Goal: Communication & Community: Answer question/provide support

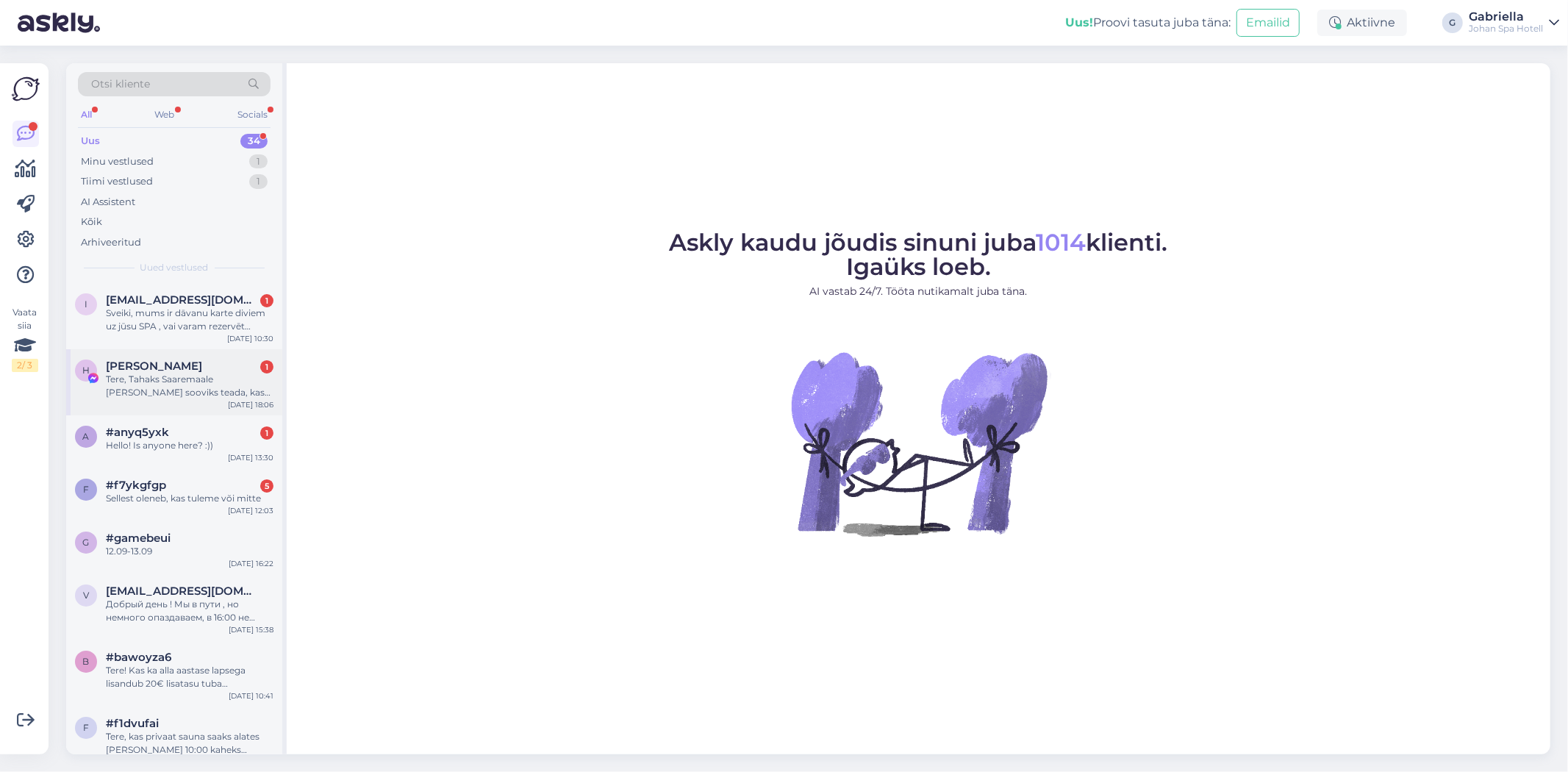
click at [197, 399] on div "Tere, Tahaks Saaremaale [PERSON_NAME] sooviks teada, kas spa hinnad on [PERSON_…" at bounding box center [190, 386] width 168 height 26
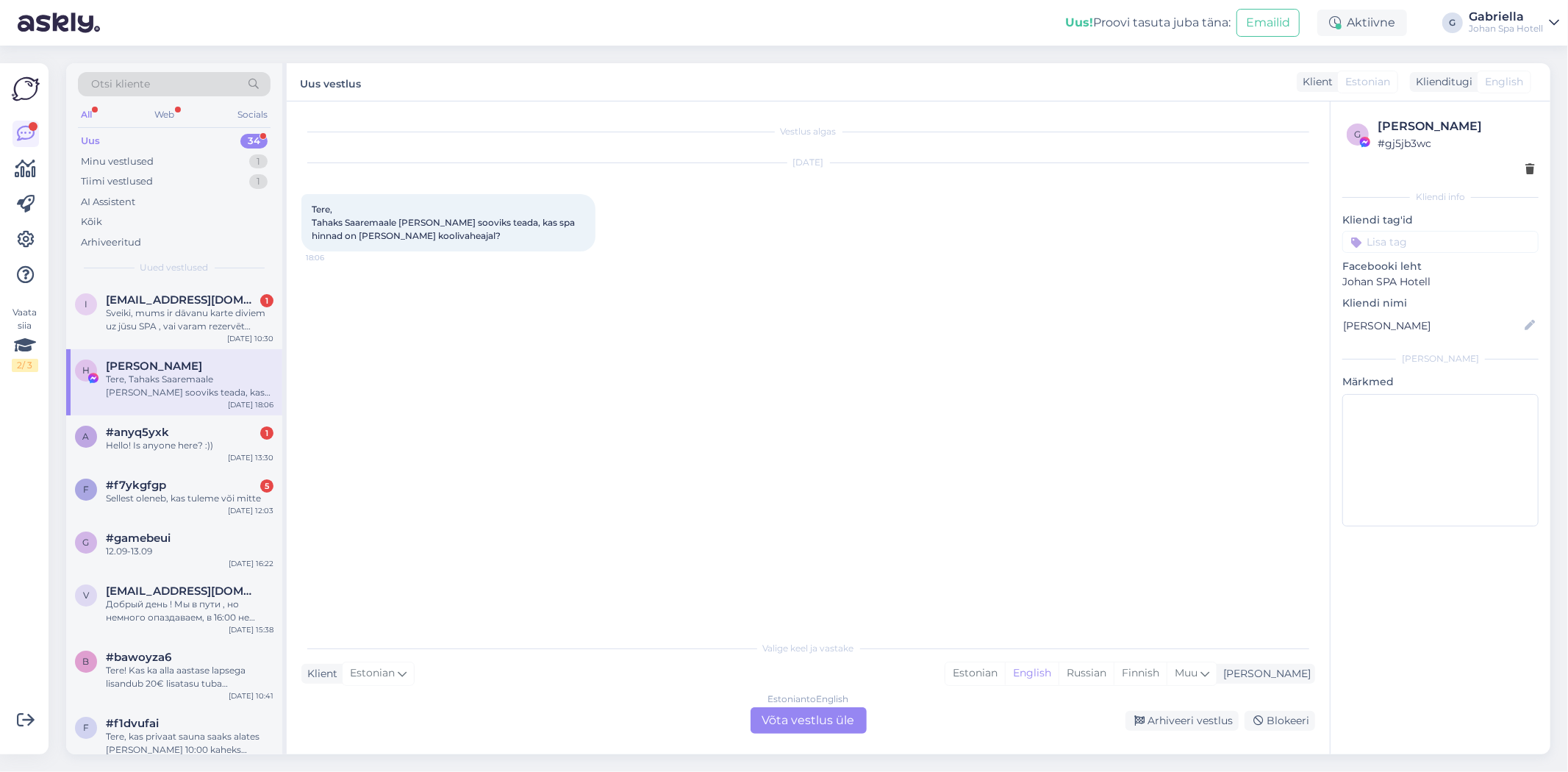
click at [770, 714] on div "Estonian to English Võta vestlus üle" at bounding box center [808, 720] width 116 height 26
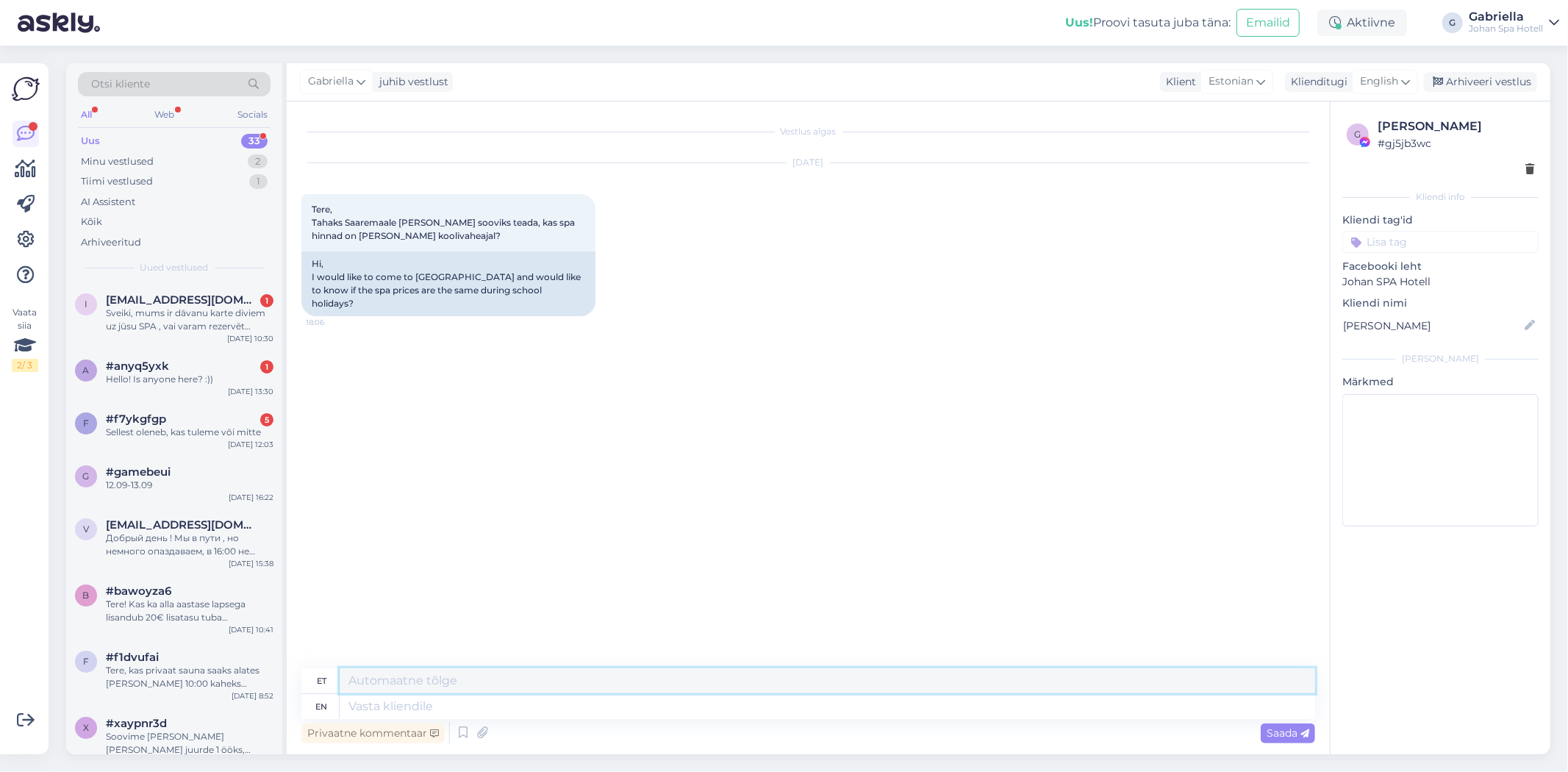
click at [636, 691] on textarea at bounding box center [827, 681] width 975 height 25
click at [632, 703] on textarea at bounding box center [827, 706] width 975 height 25
click at [622, 678] on textarea at bounding box center [827, 681] width 975 height 25
paste textarea "Riigipühadel ja koolivaheaegadel kehtivad nädalavahetuse hinnad."
click at [634, 681] on textarea "Tere! Riigipühadel ja koolivaheaegadel kehtivad nädalavahetuse hinnad." at bounding box center [827, 681] width 975 height 25
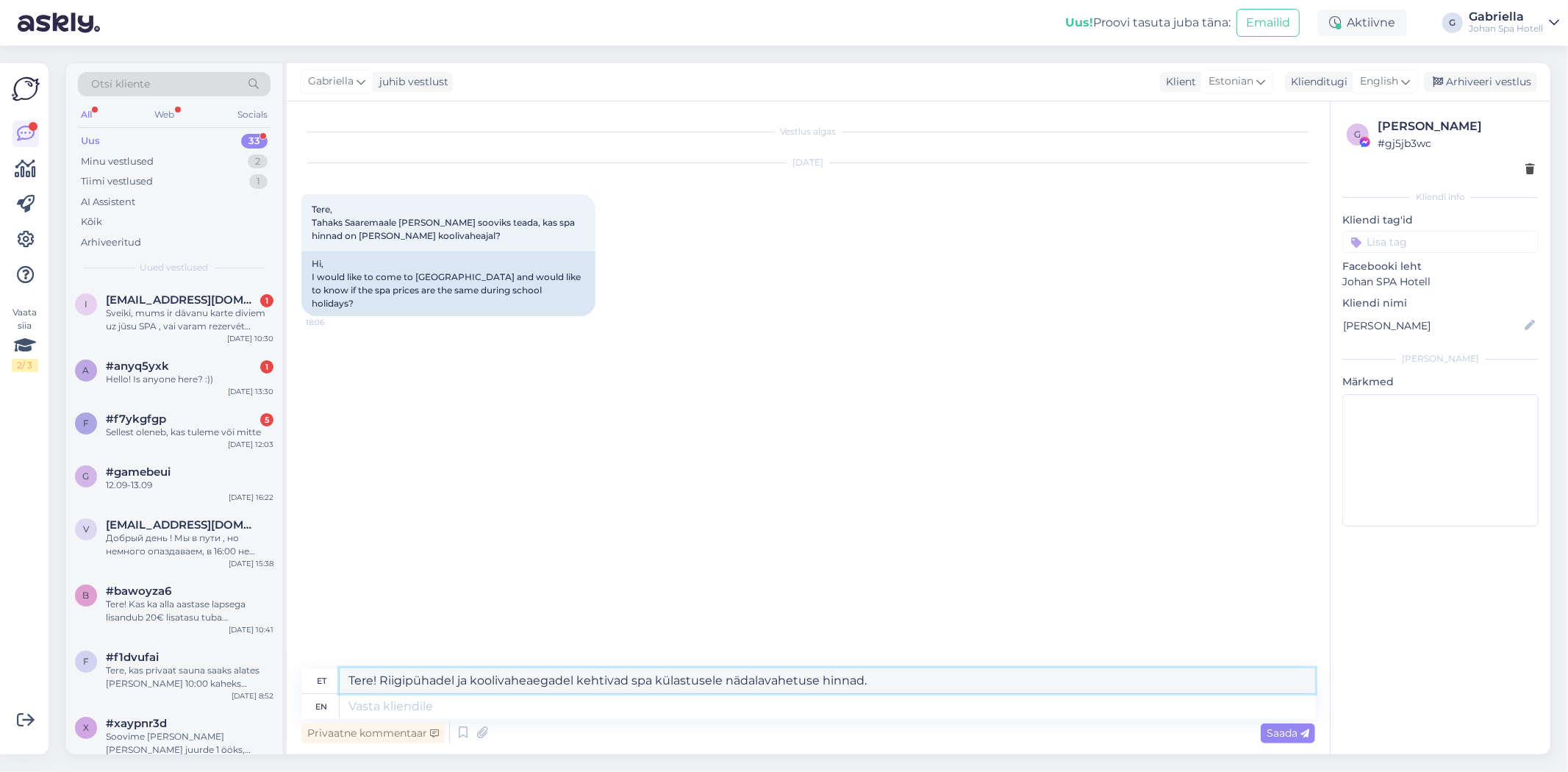
click at [867, 686] on textarea "Tere! Riigipühadel ja koolivaheaegadel kehtivad spa külastusele nädalavahetuse …" at bounding box center [827, 681] width 975 height 25
paste textarea "https://hotels.cloudbeds.com/et/reservation/noDs8L/?currency=eur&checkin=2025-1…"
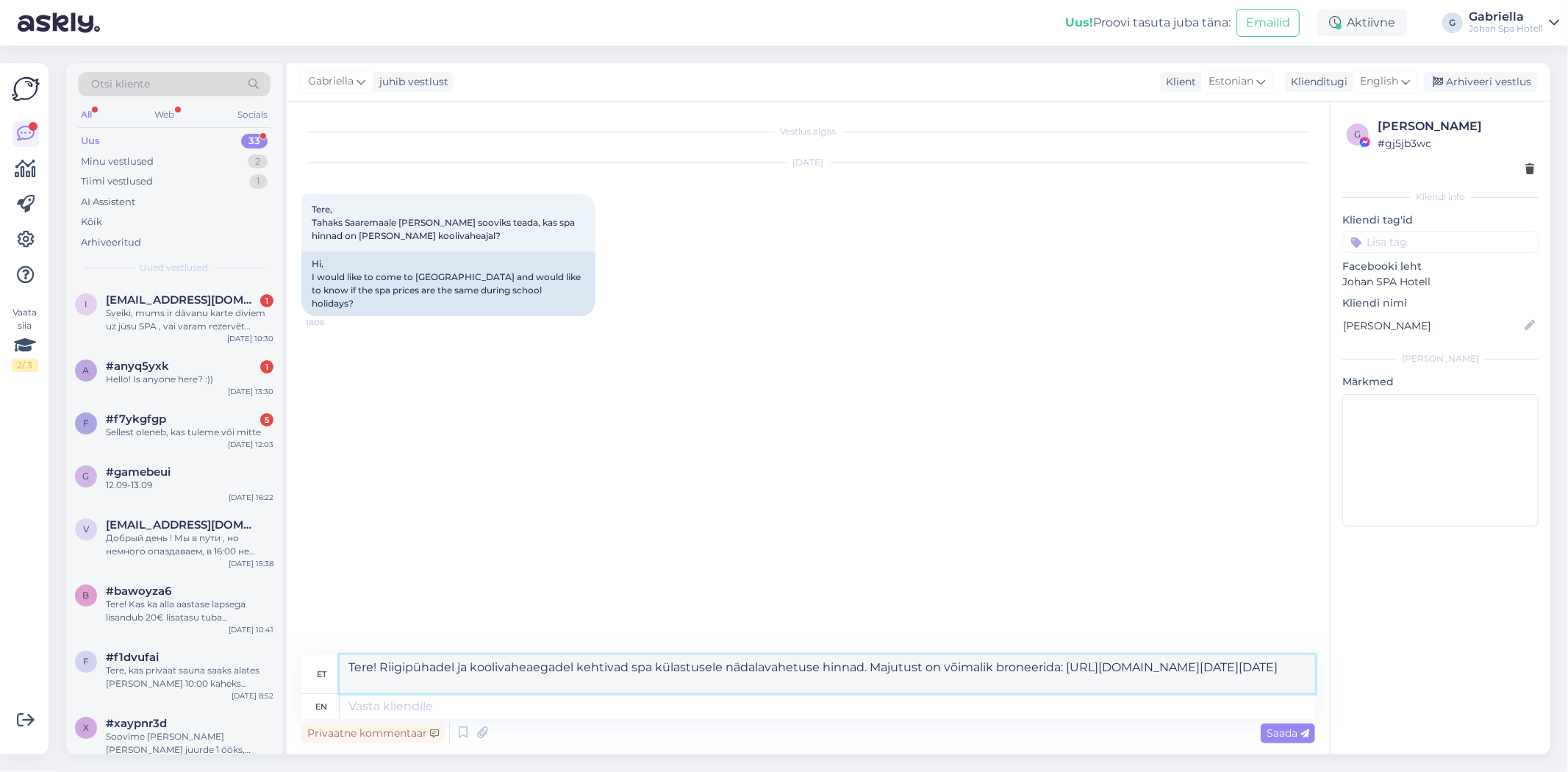
drag, startPoint x: 1126, startPoint y: 691, endPoint x: 349, endPoint y: 700, distance: 777.1
click at [349, 700] on div "et Tere! Riigipühadel ja koolivaheaegadel kehtivad spa külastusele nädalavahetu…" at bounding box center [808, 687] width 1014 height 64
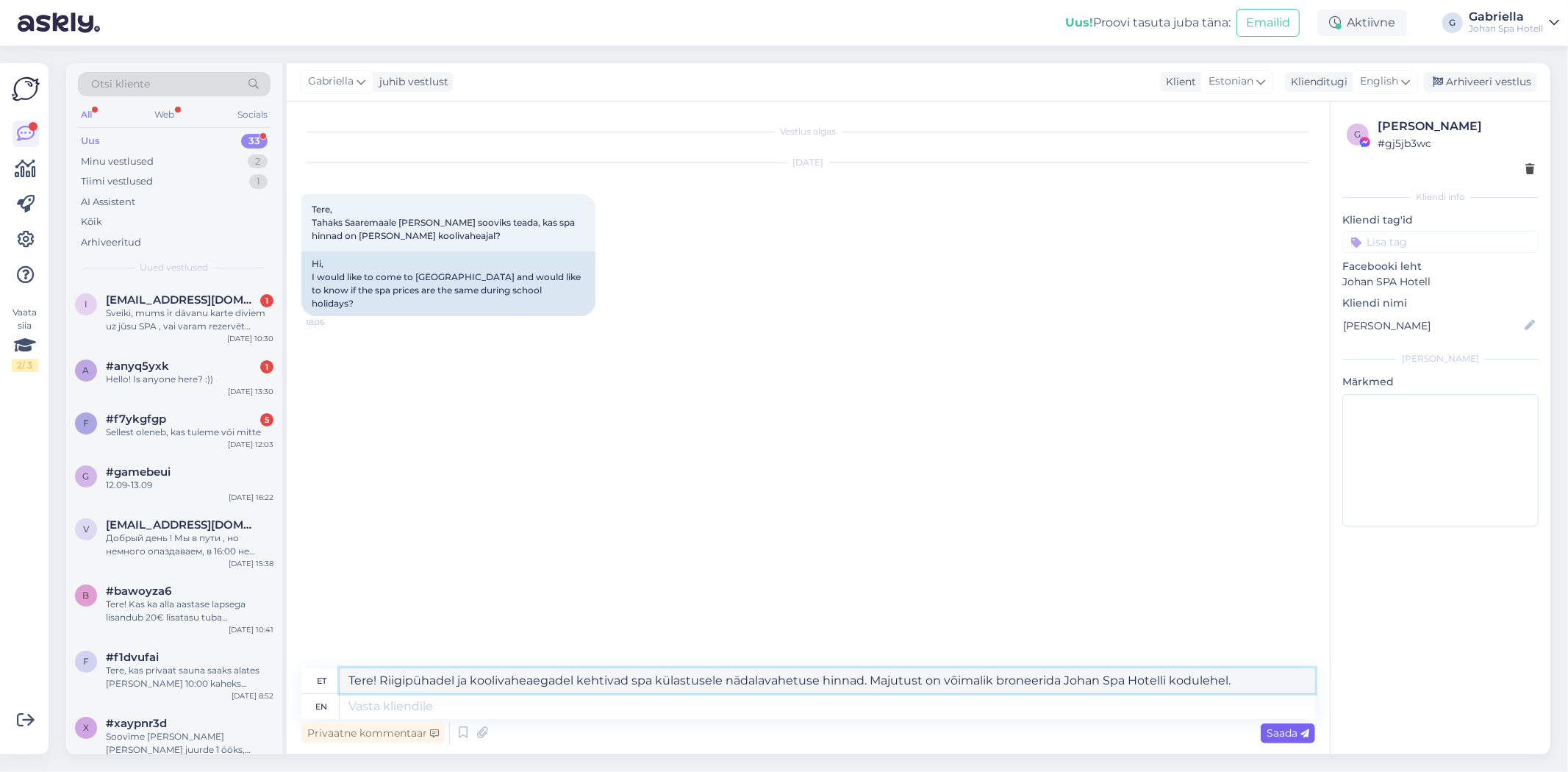
type textarea "Tere! Riigipühadel ja koolivaheaegadel kehtivad spa külastusele nädalavahetuse …"
click at [1297, 737] on span "Saada" at bounding box center [1288, 733] width 43 height 13
click at [1290, 728] on span "Saada" at bounding box center [1288, 733] width 43 height 13
click at [1221, 590] on div "Vestlus algas Oct 1 2025 Tere, Tahaks Saaremaale tulla ja sooviks teada, kas sp…" at bounding box center [815, 385] width 1027 height 539
click at [1278, 737] on span "Saada" at bounding box center [1288, 733] width 43 height 13
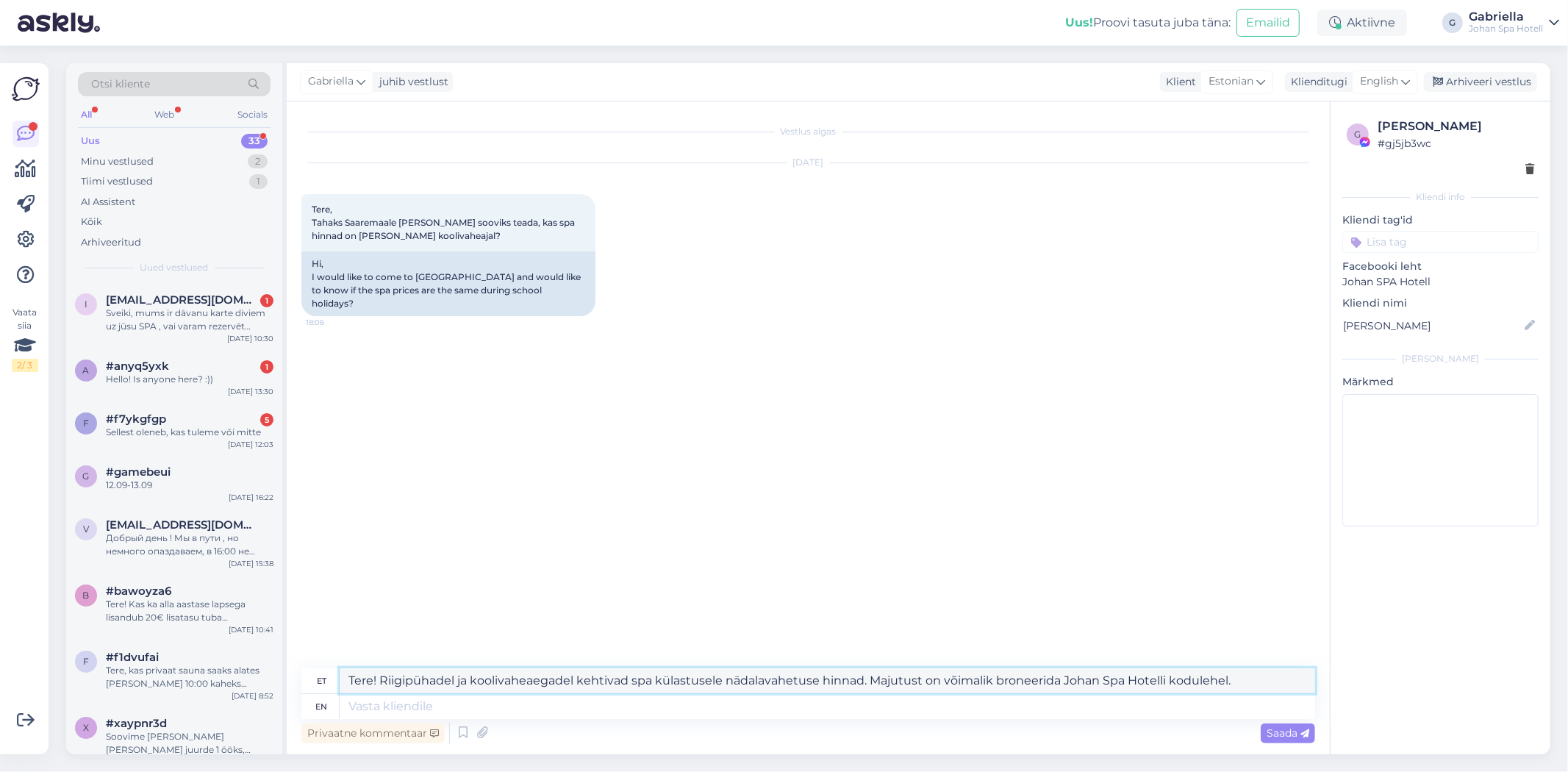
drag, startPoint x: 1231, startPoint y: 675, endPoint x: 285, endPoint y: 672, distance: 946.0
click at [287, 672] on div "Vestlus algas Oct 1 2025 Tere, Tahaks Saaremaale tulla ja sooviks teada, kas sp…" at bounding box center [808, 428] width 1043 height 653
click at [419, 710] on textarea at bounding box center [827, 706] width 975 height 25
paste textarea "Tere! Riigipühadel ja koolivaheaegadel kehtivad spa külastusele nädalavahetuse …"
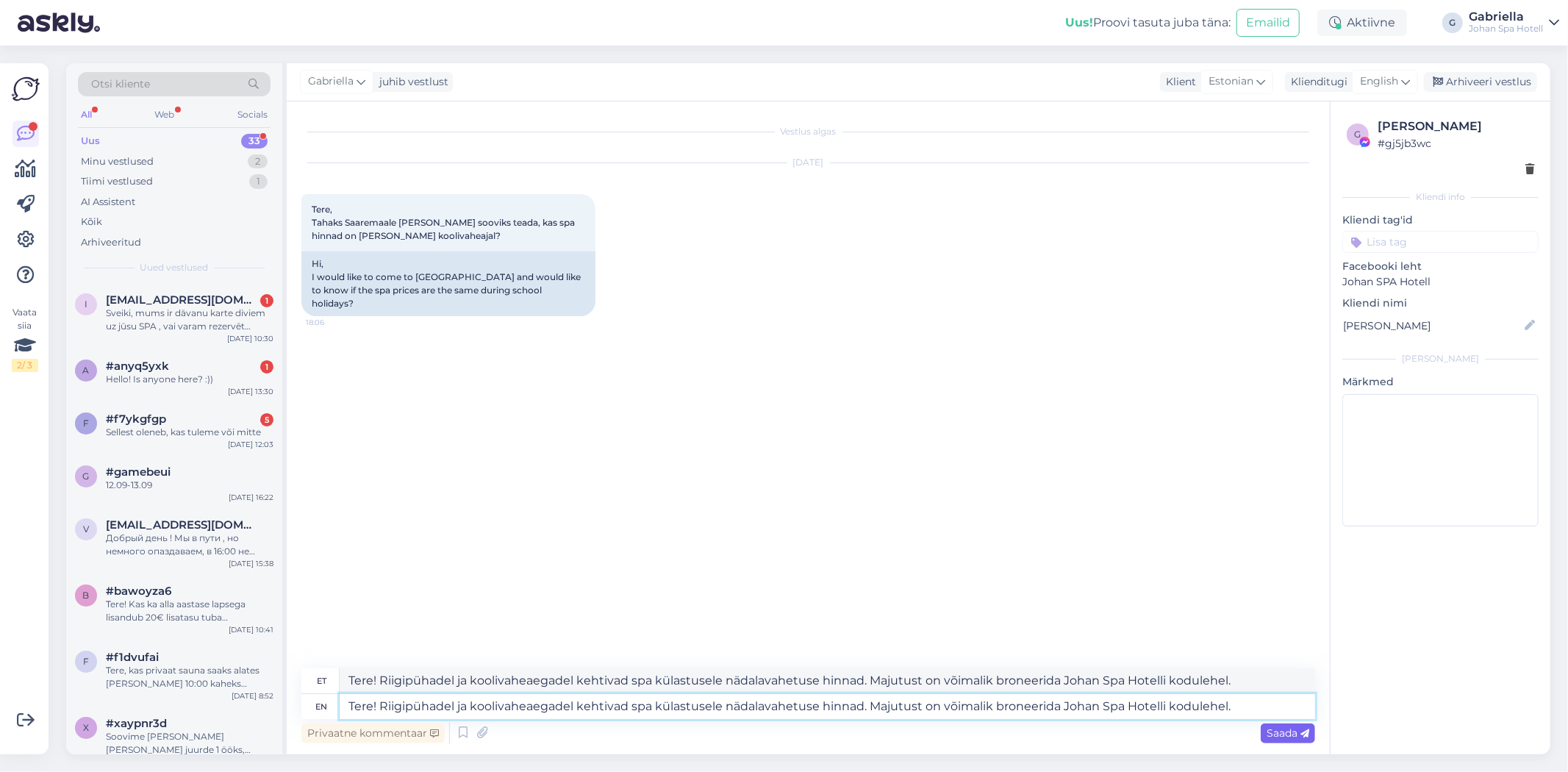
type textarea "Tere! Riigipühadel ja koolivaheaegadel kehtivad spa külastusele nädalavahetuse …"
click at [1273, 726] on span "Saada" at bounding box center [1288, 733] width 43 height 13
type textarea "Tere! Riigipühadel ja koolivaheaegadel kehtivad spa külastusele nädalavahetuse …"
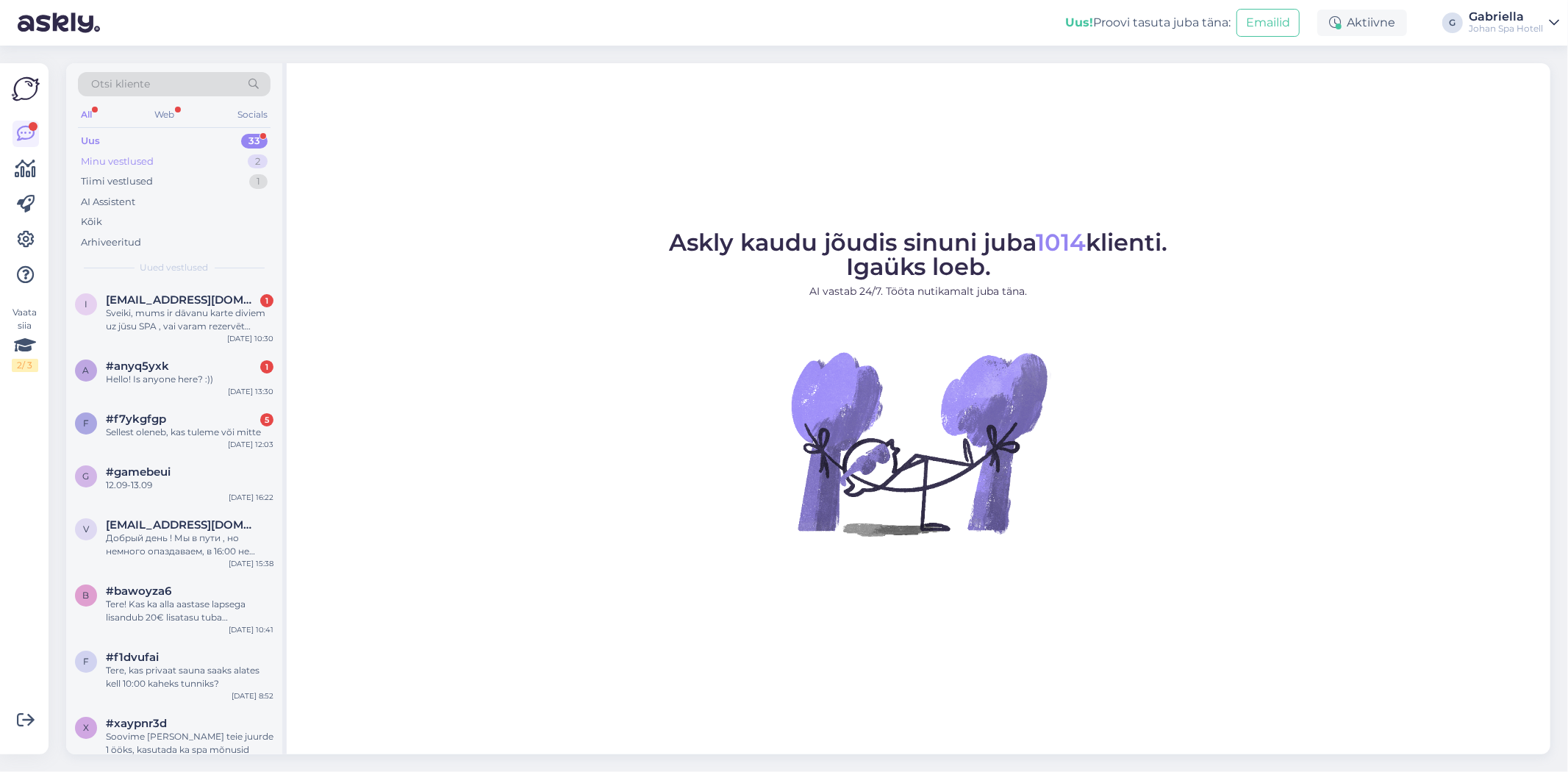
click at [173, 160] on div "Minu vestlused 2" at bounding box center [174, 161] width 192 height 21
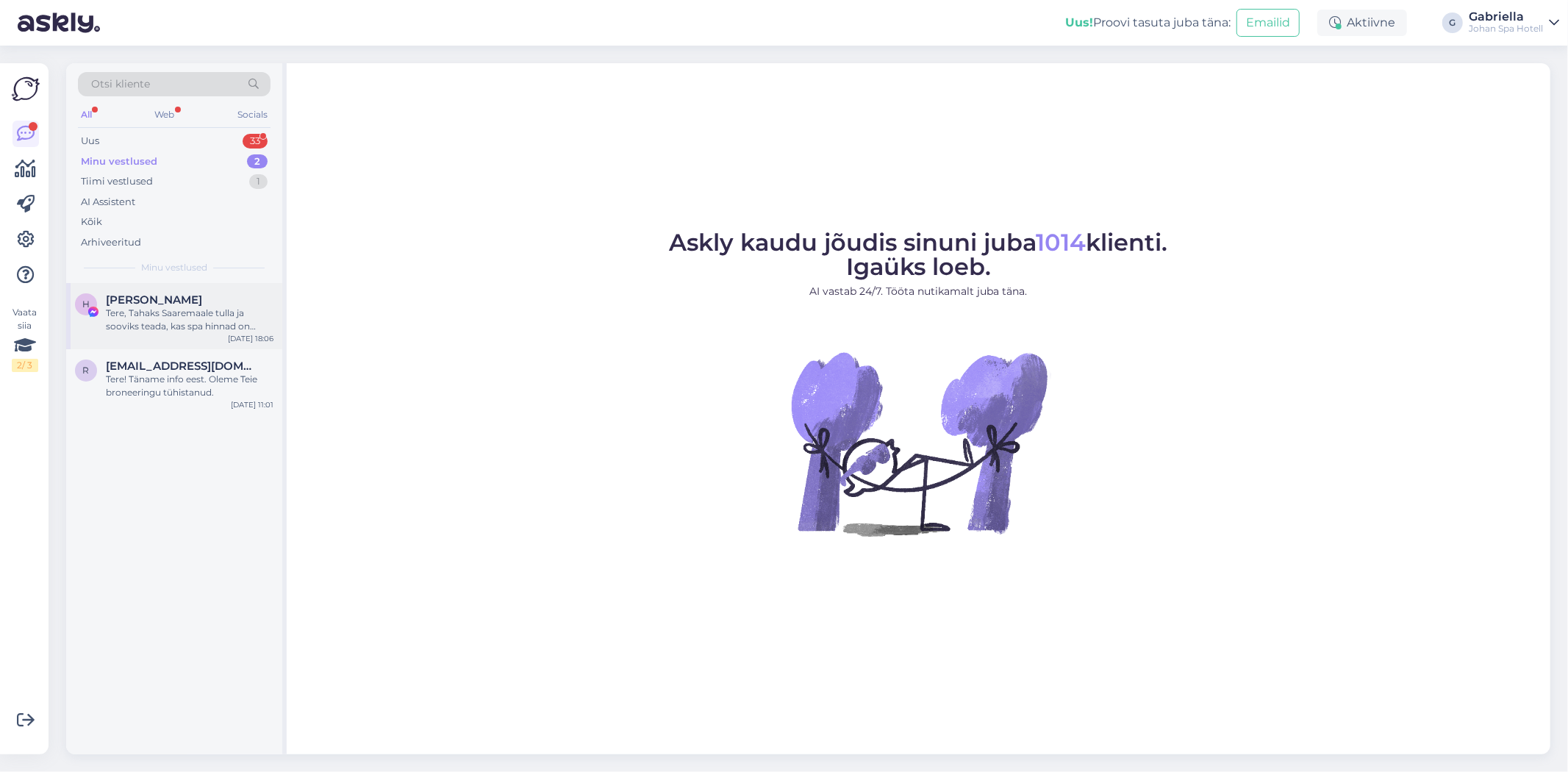
click at [177, 298] on div "[PERSON_NAME]" at bounding box center [190, 300] width 168 height 13
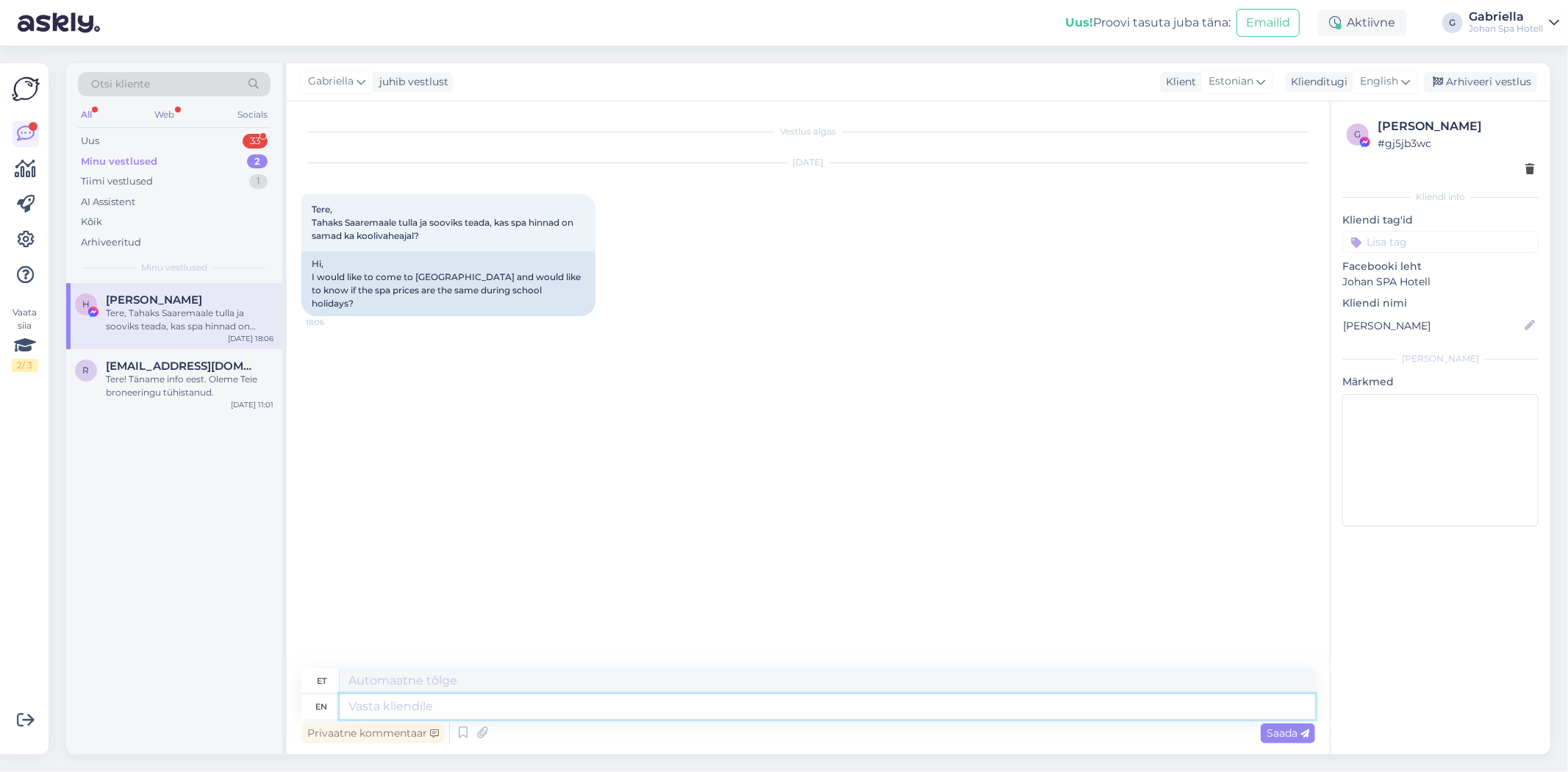
click at [538, 716] on textarea at bounding box center [827, 706] width 975 height 25
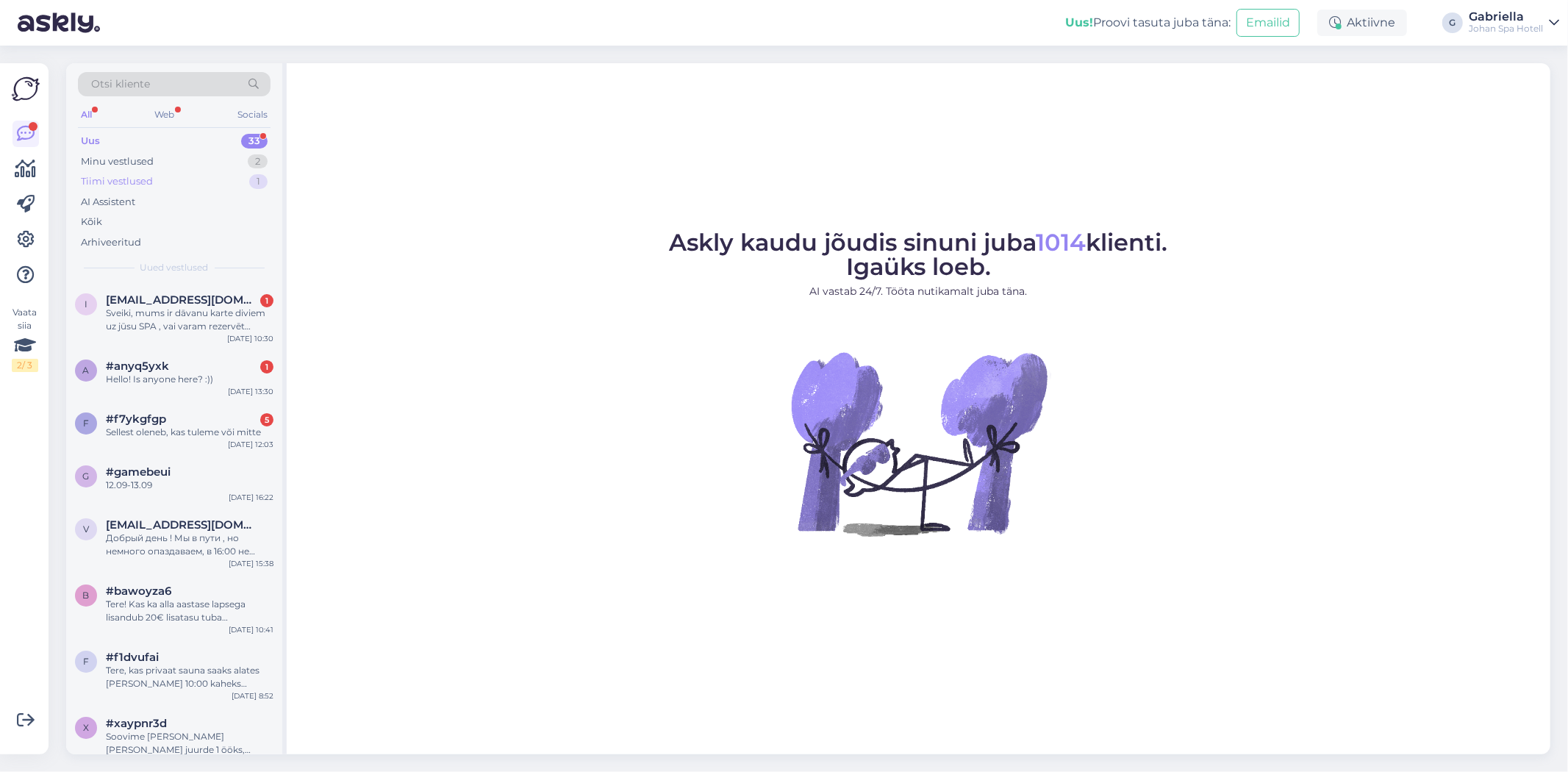
click at [194, 187] on div "Tiimi vestlused 1" at bounding box center [174, 181] width 192 height 21
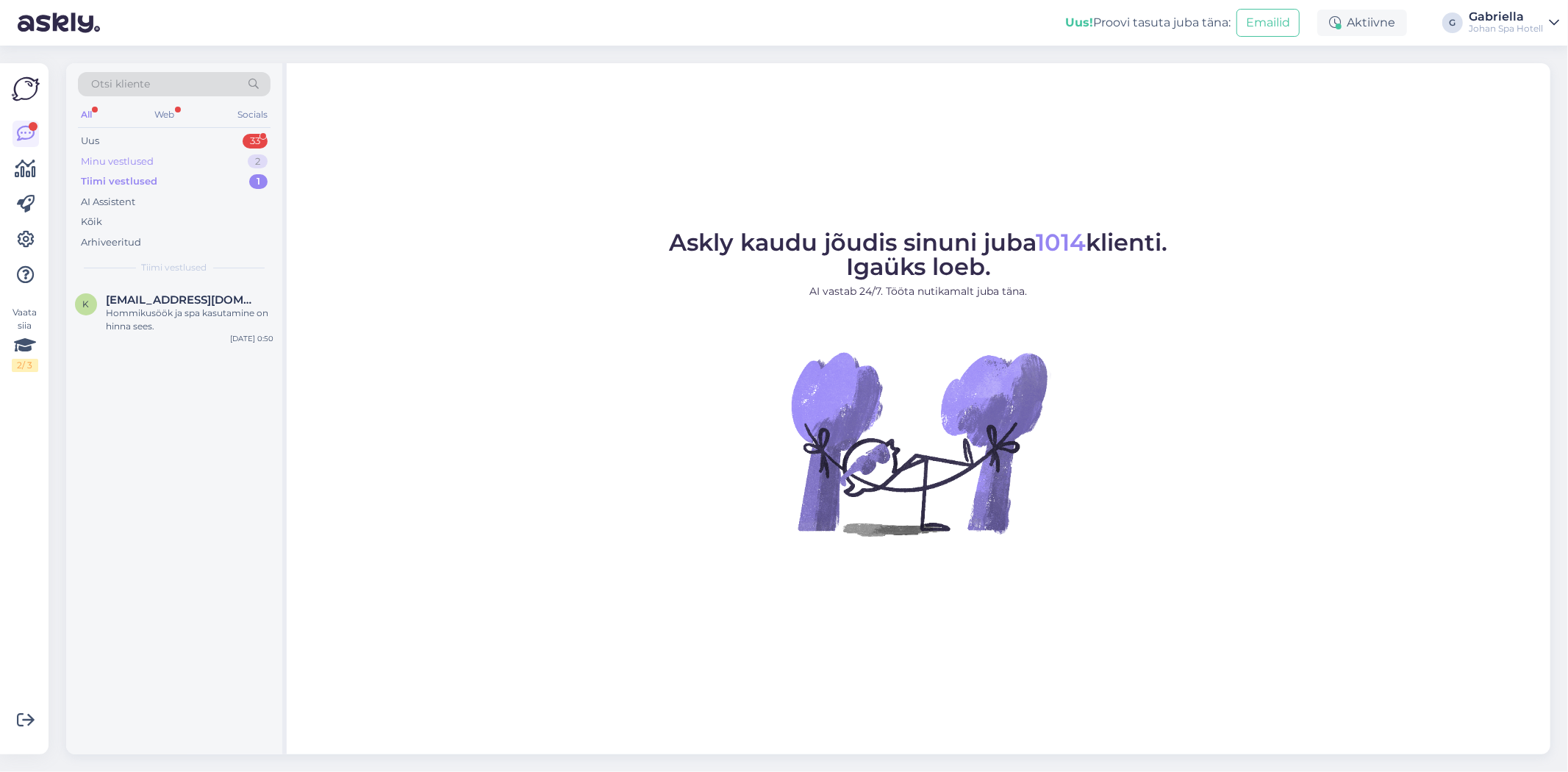
click at [197, 155] on div "Minu vestlused 2" at bounding box center [174, 161] width 192 height 21
click at [193, 303] on div "[PERSON_NAME]" at bounding box center [190, 300] width 168 height 13
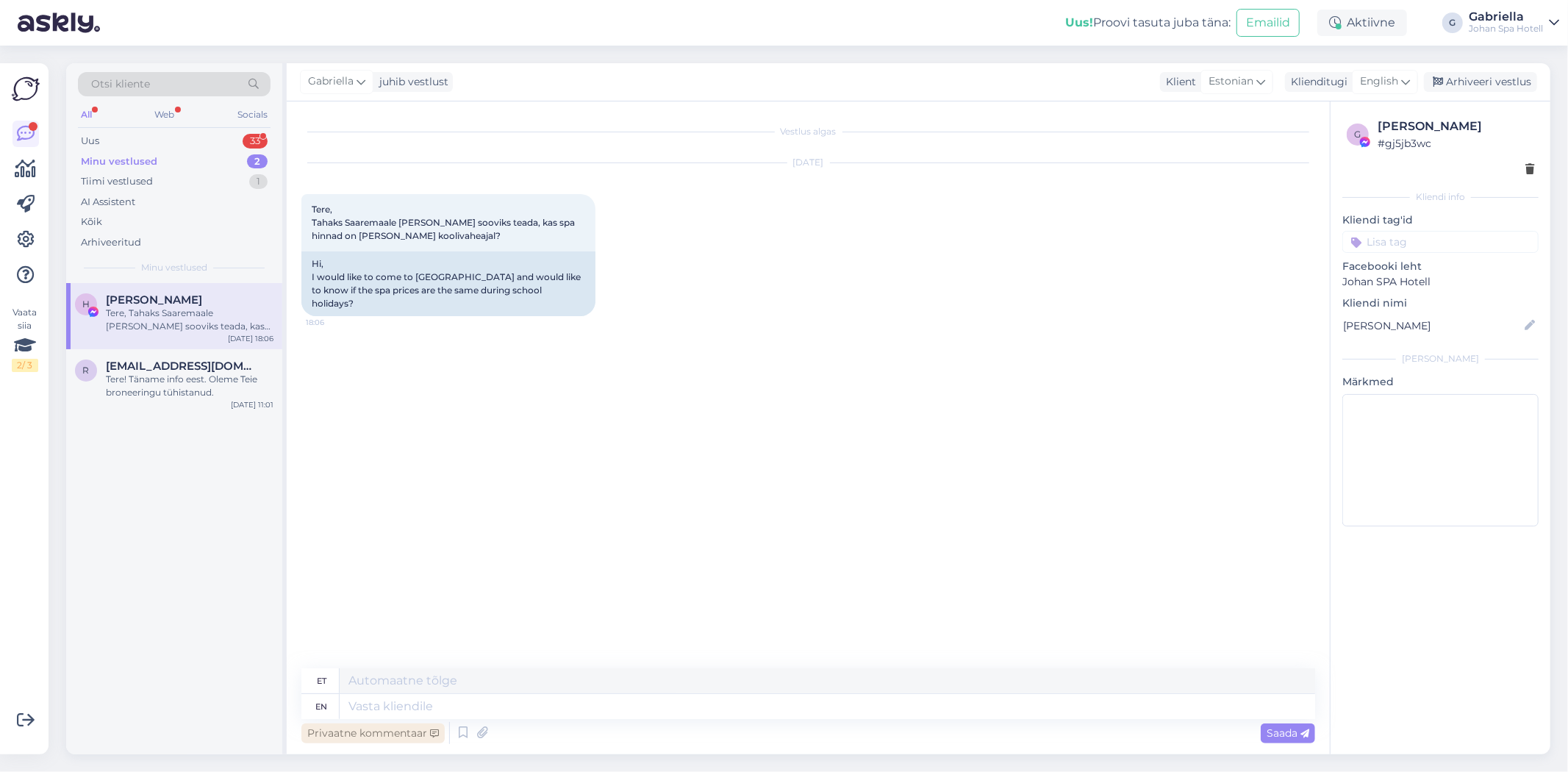
click at [430, 732] on icon at bounding box center [434, 733] width 9 height 9
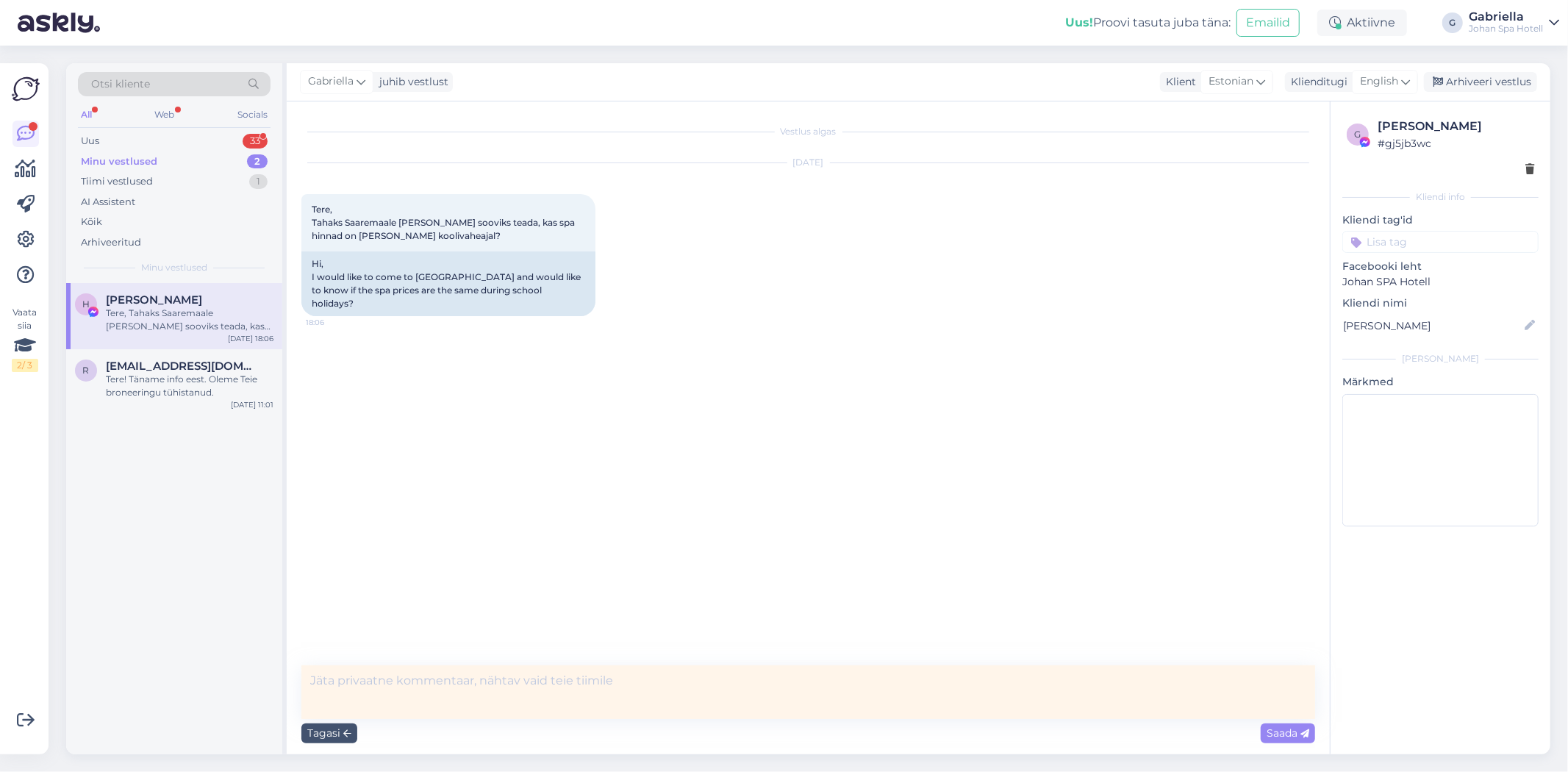
click at [366, 733] on div "Tagasi Saada" at bounding box center [808, 733] width 1014 height 28
click at [336, 716] on textarea at bounding box center [808, 691] width 1014 height 53
click at [336, 725] on div "Tagasi" at bounding box center [330, 733] width 56 height 20
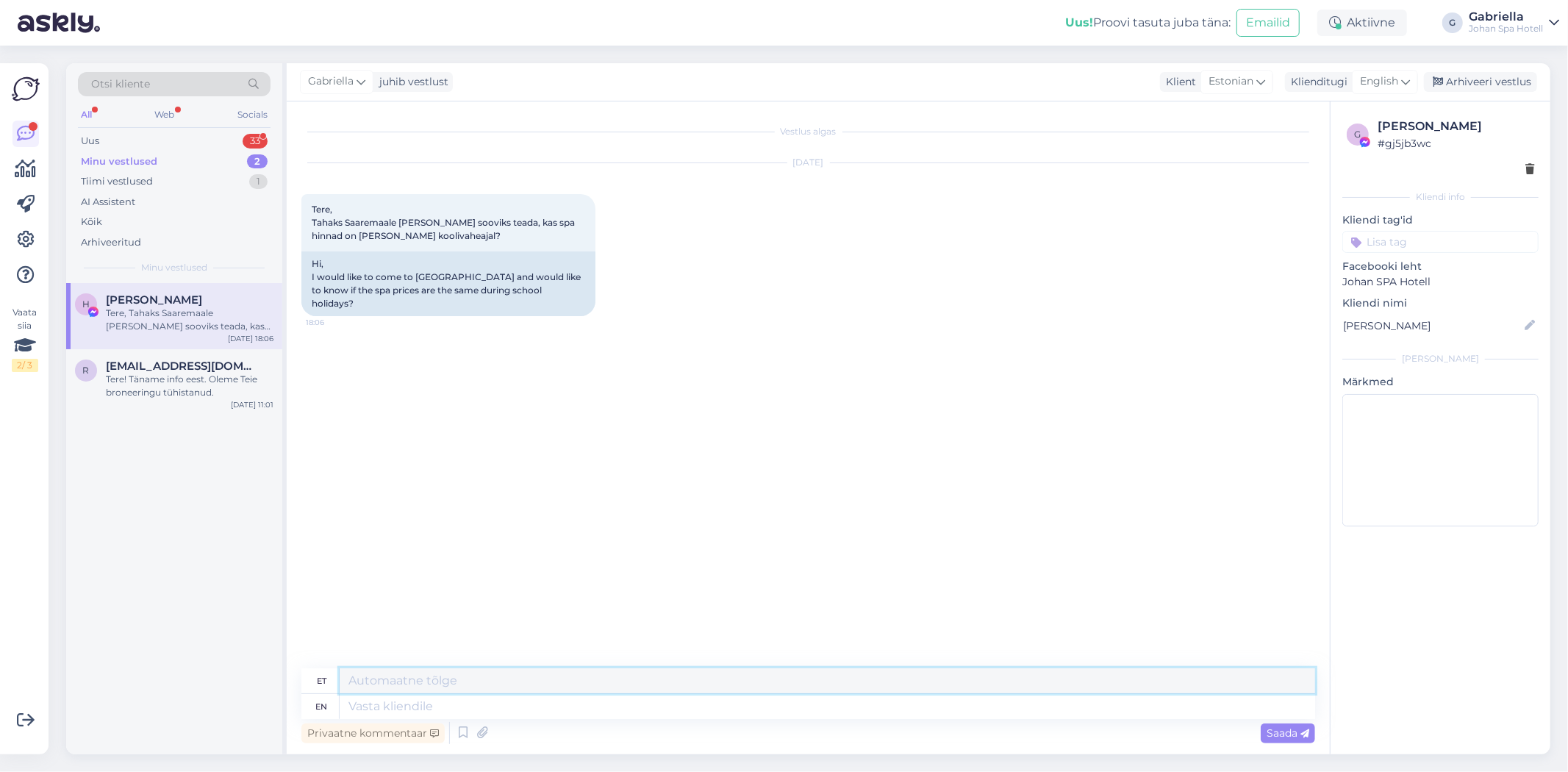
click at [406, 676] on textarea at bounding box center [827, 681] width 975 height 25
paste textarea "Riigipühadel ja koolivaheaegadel kehtivad nädalavahetuse hinnad."
type textarea "Tere! Riigipühadel ja koolivaheaegadel kehtivad nädalavahetuse hinnad. Majutust…"
click at [1293, 732] on span "Saada" at bounding box center [1288, 733] width 43 height 13
click at [574, 687] on textarea "Tere! Riigipühadel ja koolivaheaegadel kehtivad nädalavahetuse hinnad. Majutust…" at bounding box center [827, 681] width 975 height 25
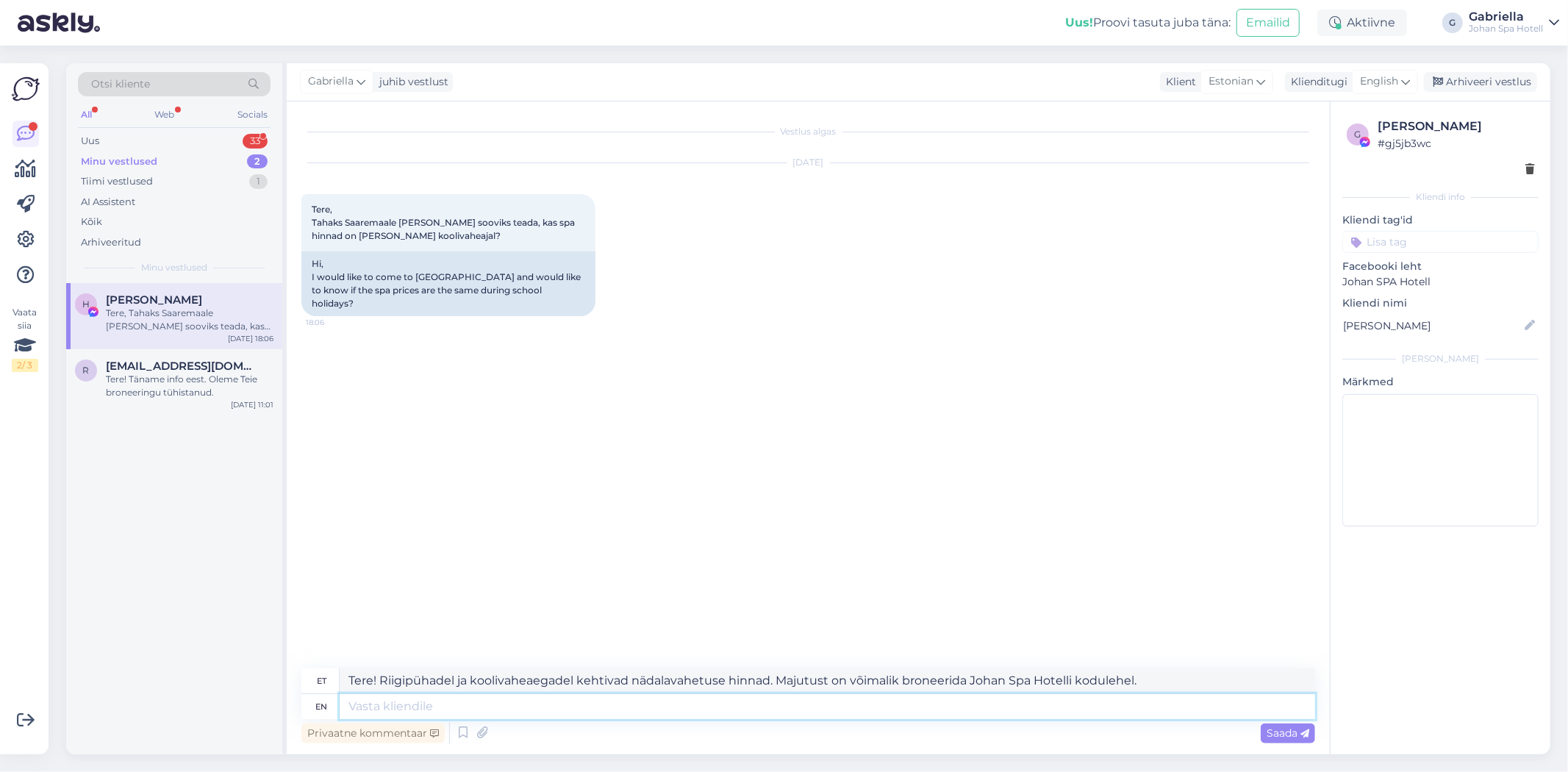
click at [577, 701] on textarea at bounding box center [827, 706] width 975 height 25
click at [1294, 726] on span "Saada" at bounding box center [1288, 733] width 43 height 13
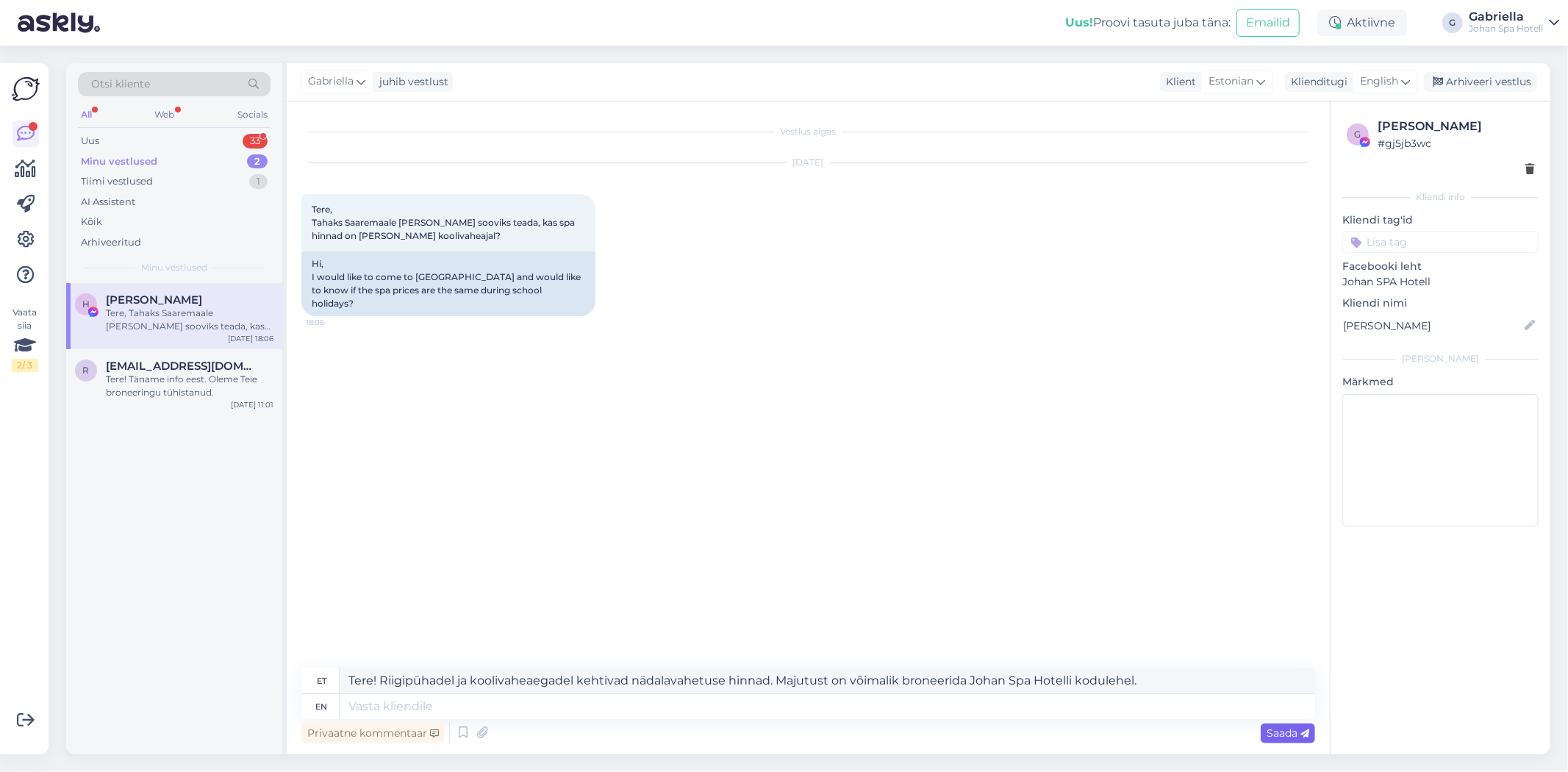
click at [1294, 726] on span "Saada" at bounding box center [1288, 733] width 43 height 13
click at [1266, 733] on span "Saada" at bounding box center [1288, 733] width 43 height 13
click at [1276, 735] on span "Saada" at bounding box center [1288, 733] width 43 height 13
click at [491, 659] on div "Vestlus algas Oct 1 2025 Tere, Tahaks Saaremaale tulla ja sooviks teada, kas sp…" at bounding box center [808, 428] width 1043 height 653
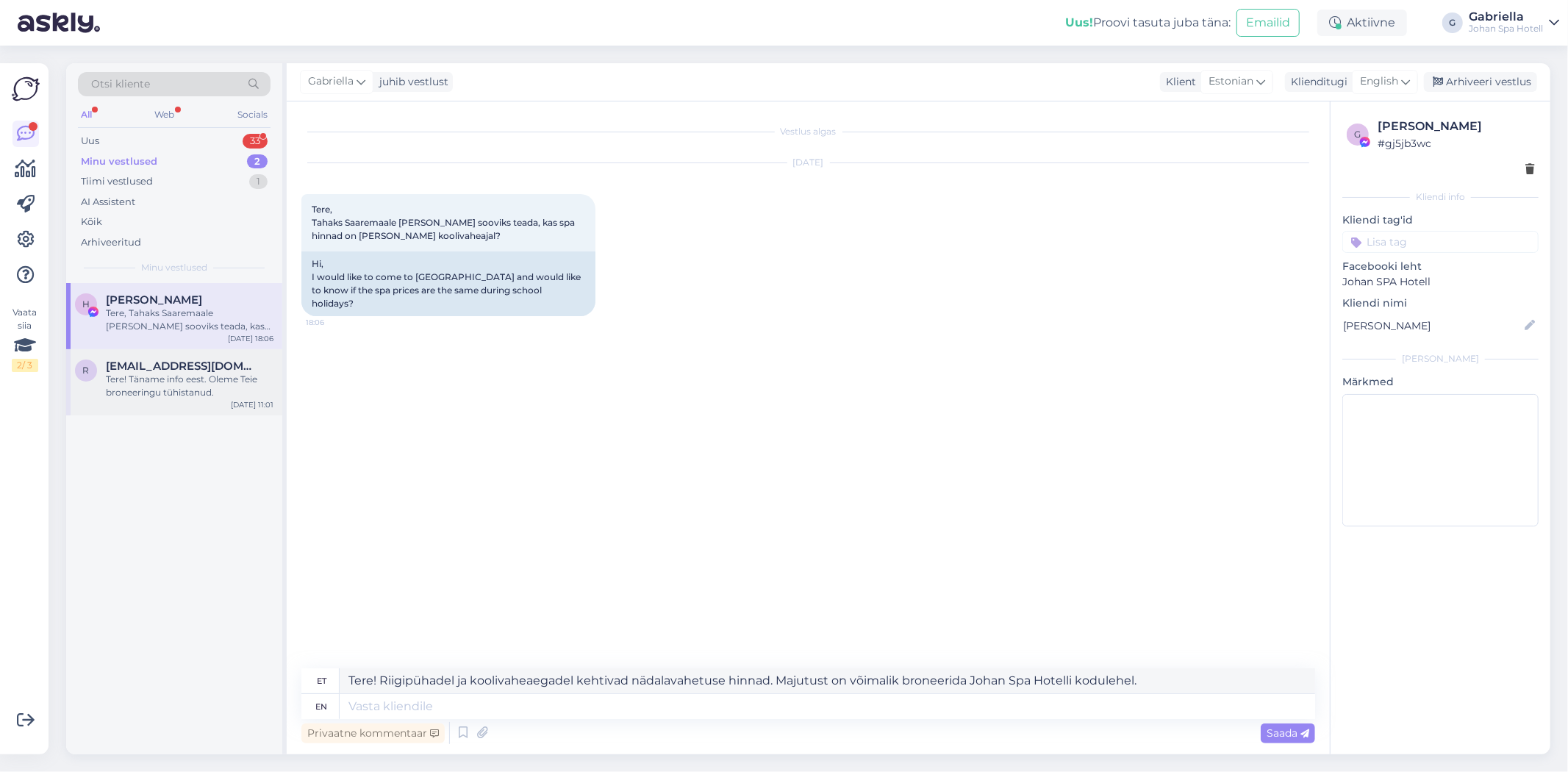
drag, startPoint x: 225, startPoint y: 308, endPoint x: 170, endPoint y: 399, distance: 106.3
click at [170, 399] on div "r ragneliis.vikat@gmail.com Tere! Täname info eest. Oleme Teie broneeringu tühi…" at bounding box center [173, 382] width 216 height 66
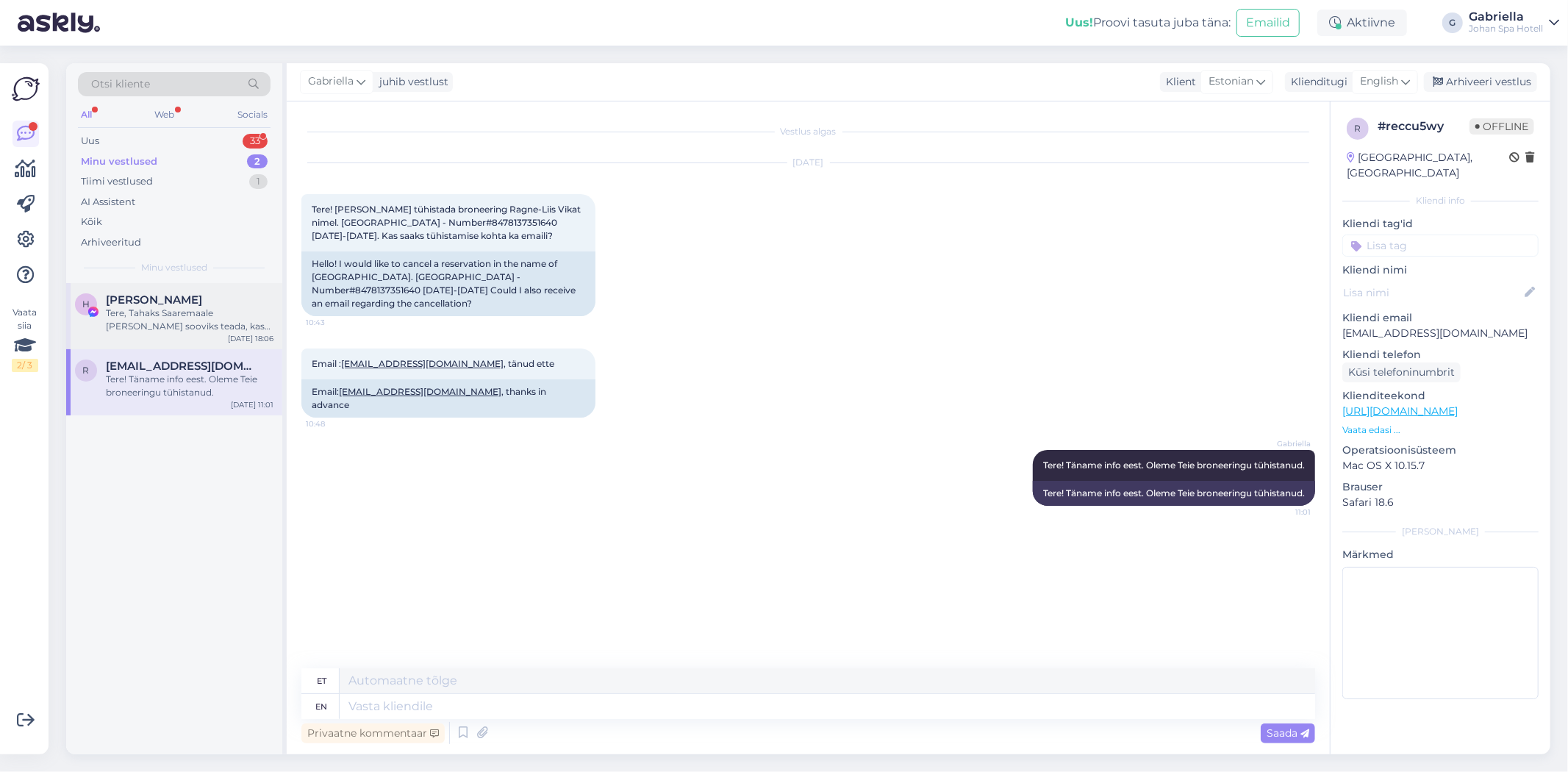
click at [179, 348] on div "H Helve Järve Tere, Tahaks Saaremaale tulla ja sooviks teada, kas spa hinnad on…" at bounding box center [173, 316] width 216 height 66
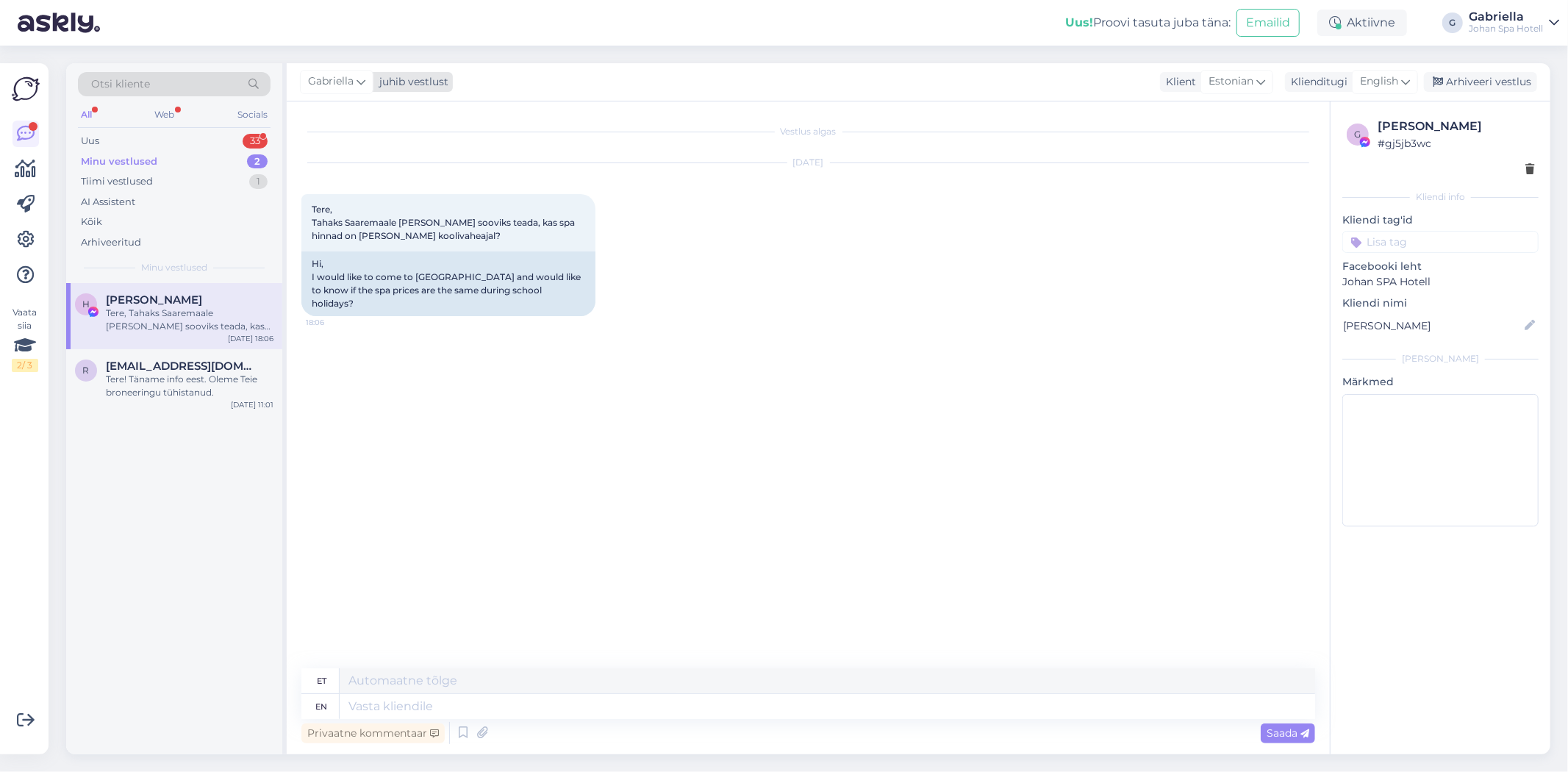
click at [357, 81] on icon at bounding box center [361, 81] width 9 height 16
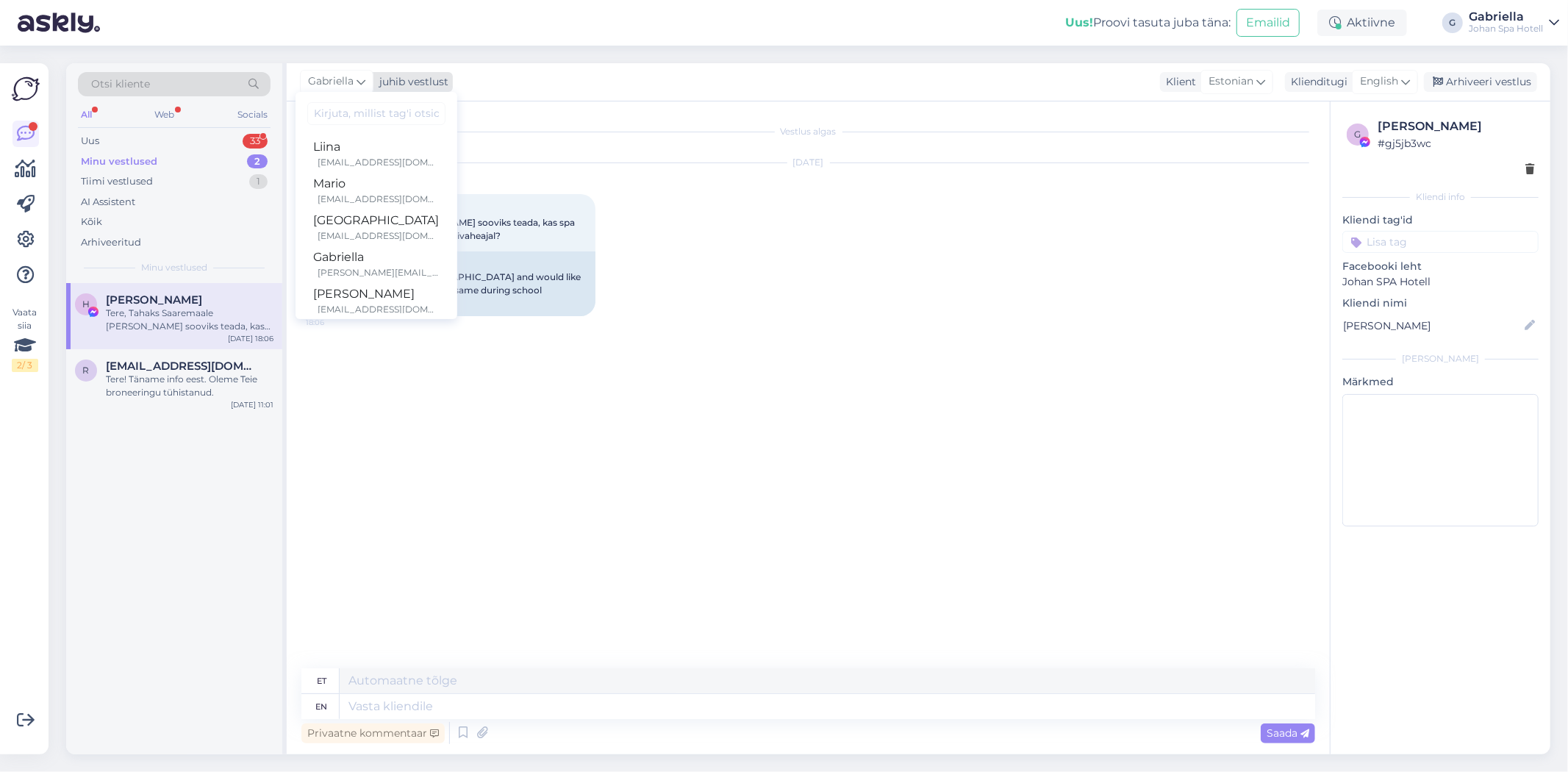
click at [400, 79] on div "juhib vestlust" at bounding box center [410, 81] width 75 height 16
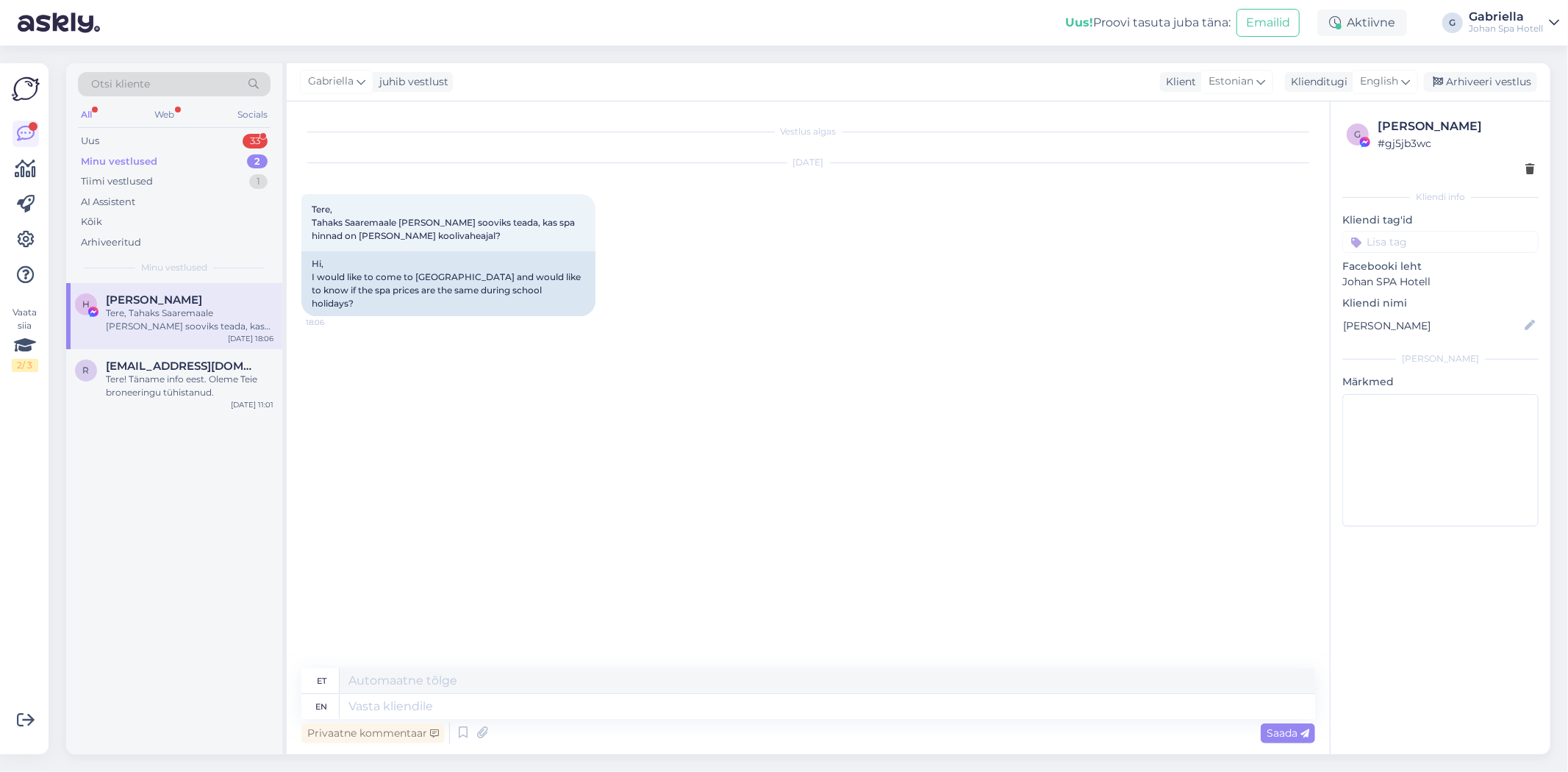
click at [347, 67] on div "Gabriella juhib vestlust Liina liina@johan.ee Mario mario@johan.ee Johan Spa Ho…" at bounding box center [918, 82] width 1264 height 38
click at [354, 76] on div "Gabriella" at bounding box center [336, 81] width 73 height 24
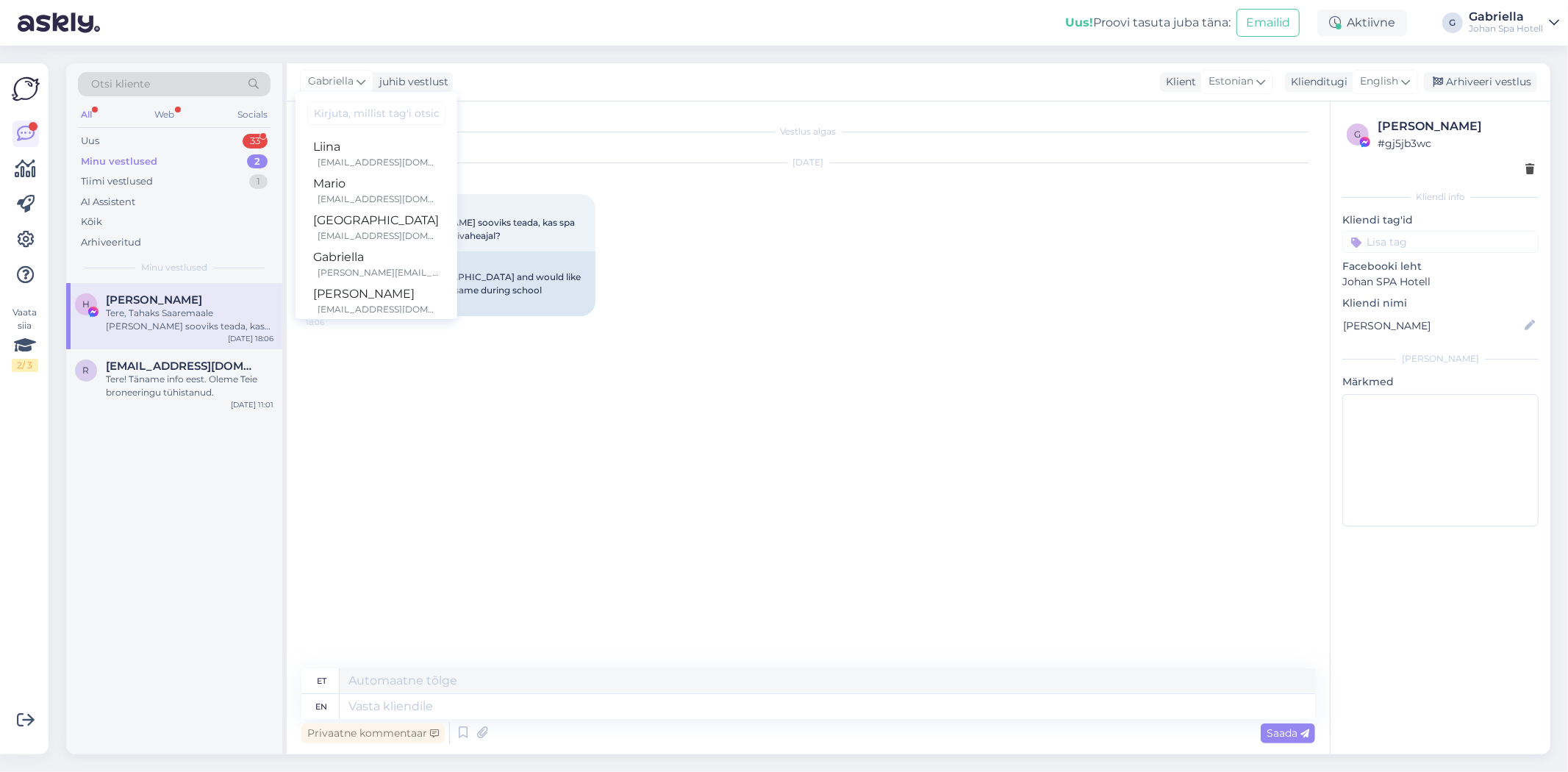
drag, startPoint x: 627, startPoint y: 84, endPoint x: 612, endPoint y: 88, distance: 15.5
click at [627, 84] on div "Gabriella juhib vestlust Liina liina@johan.ee Mario mario@johan.ee Johan Spa Ho…" at bounding box center [918, 82] width 1264 height 38
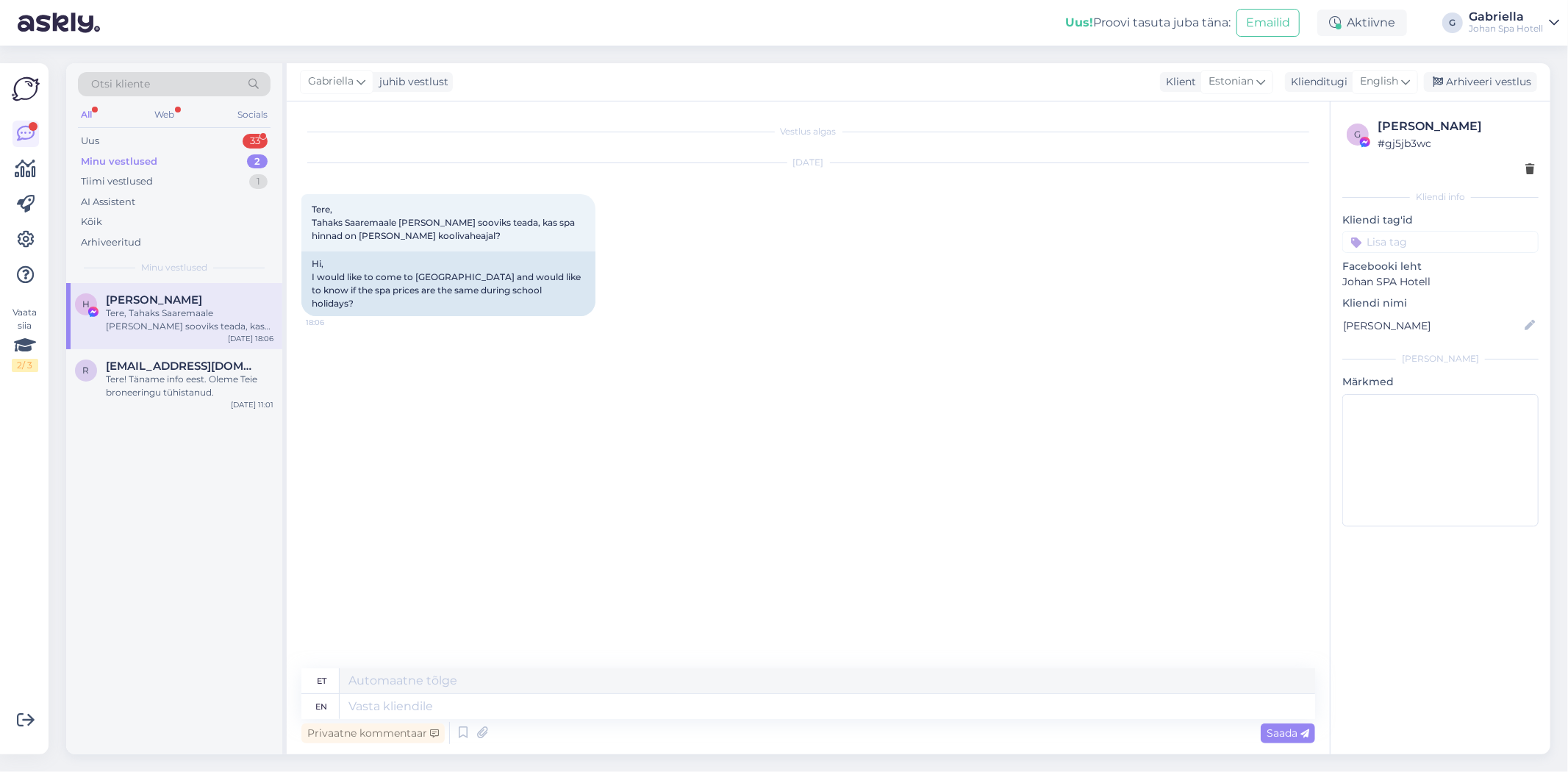
click at [159, 166] on div "Minu vestlused 2" at bounding box center [174, 161] width 192 height 21
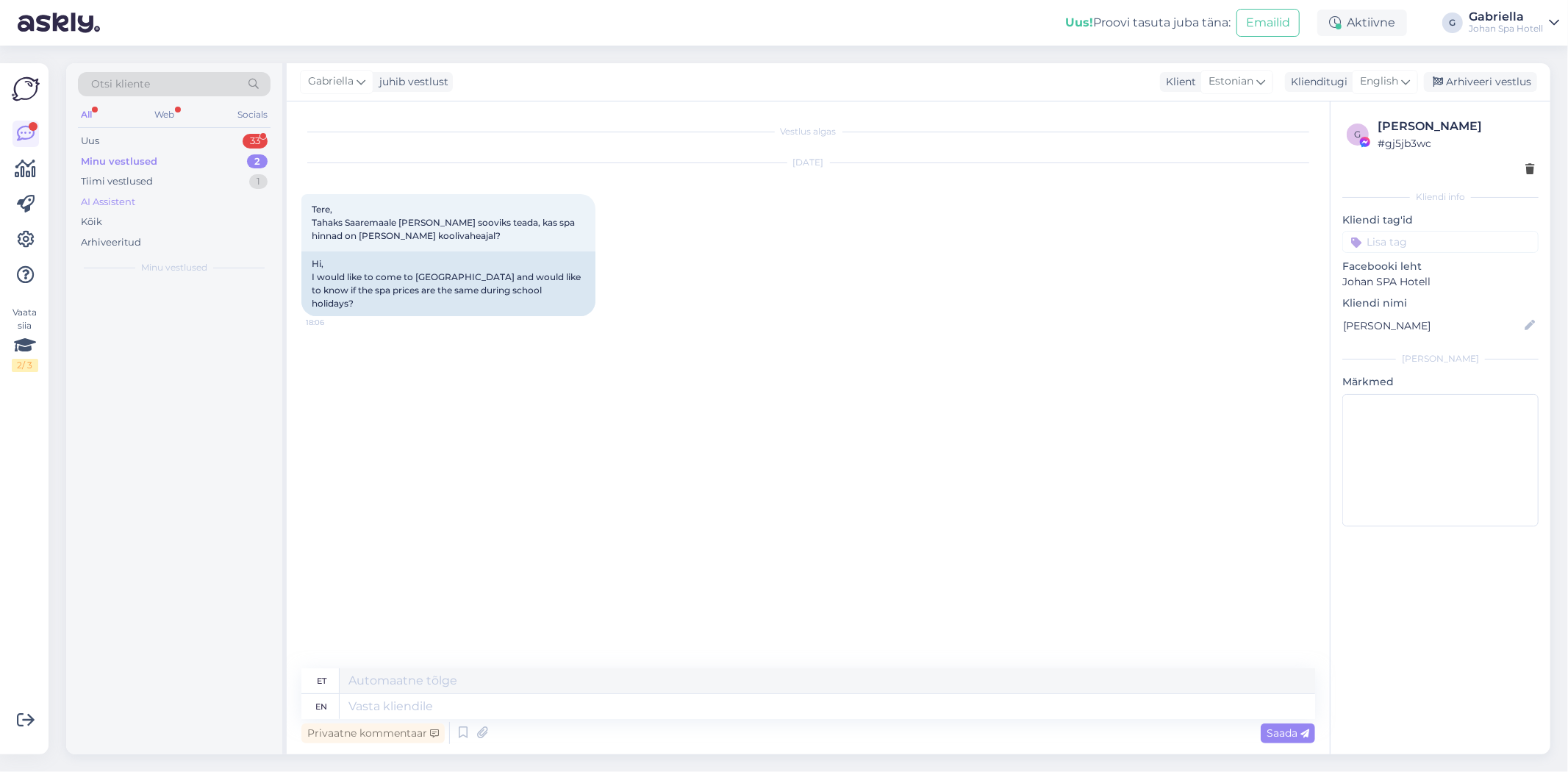
click at [152, 195] on div "AI Assistent" at bounding box center [174, 201] width 192 height 21
click at [158, 177] on div "Tiimi vestlused 1" at bounding box center [174, 181] width 192 height 21
click at [136, 167] on div "Minu vestlused" at bounding box center [117, 162] width 73 height 15
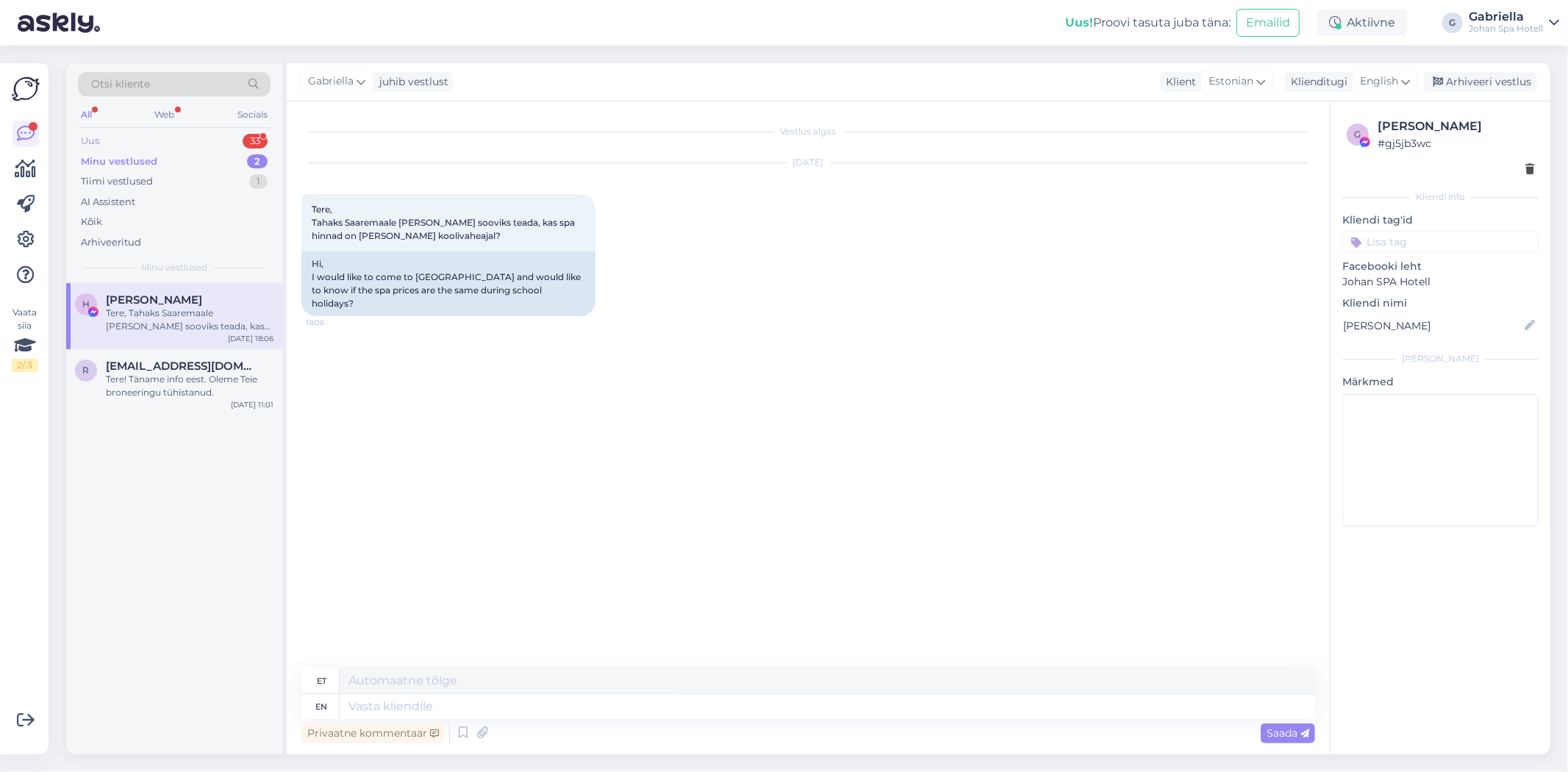
click at [168, 143] on div "Uus 33" at bounding box center [174, 141] width 192 height 21
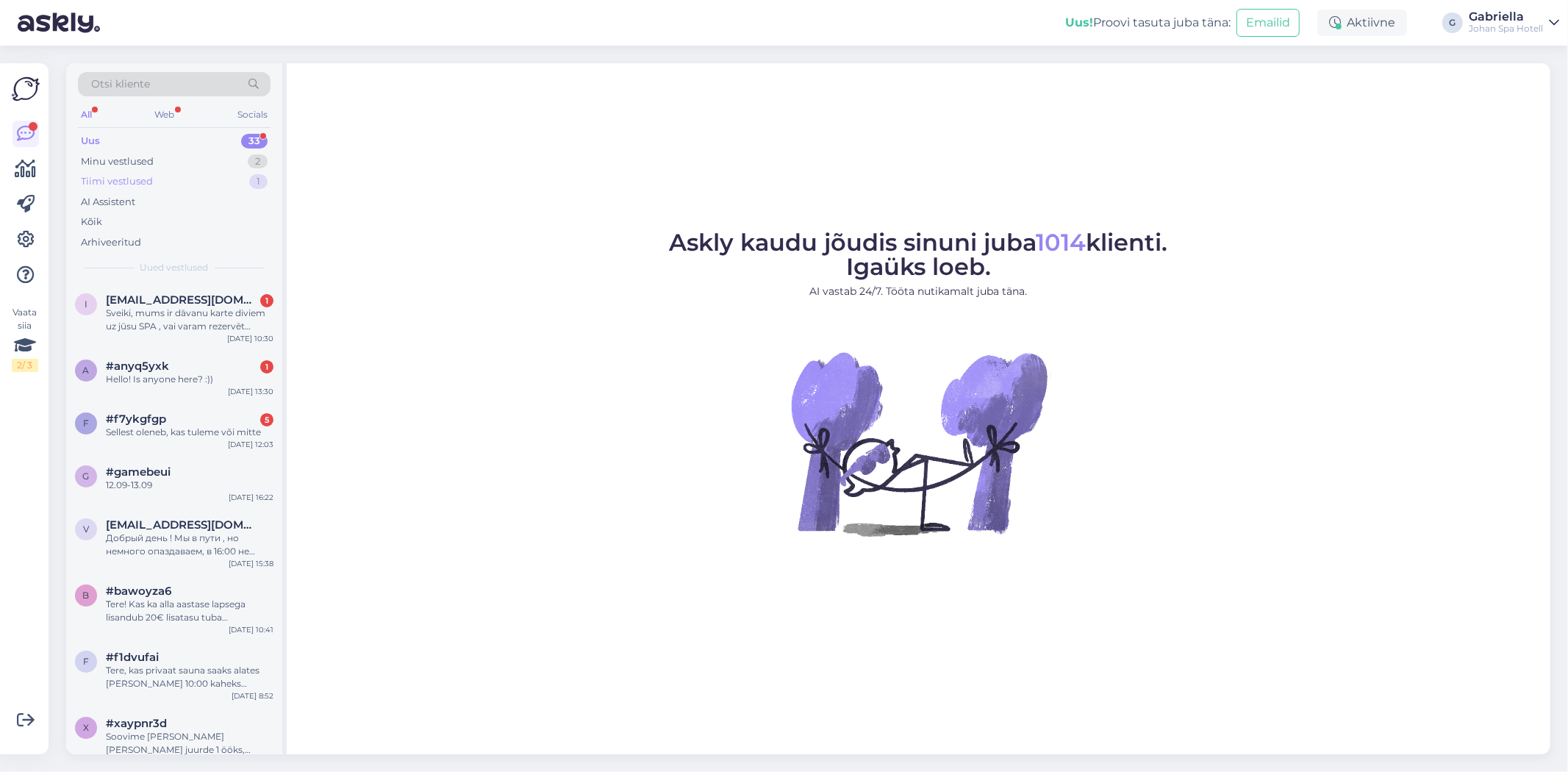
click at [177, 178] on div "Tiimi vestlused 1" at bounding box center [174, 181] width 192 height 21
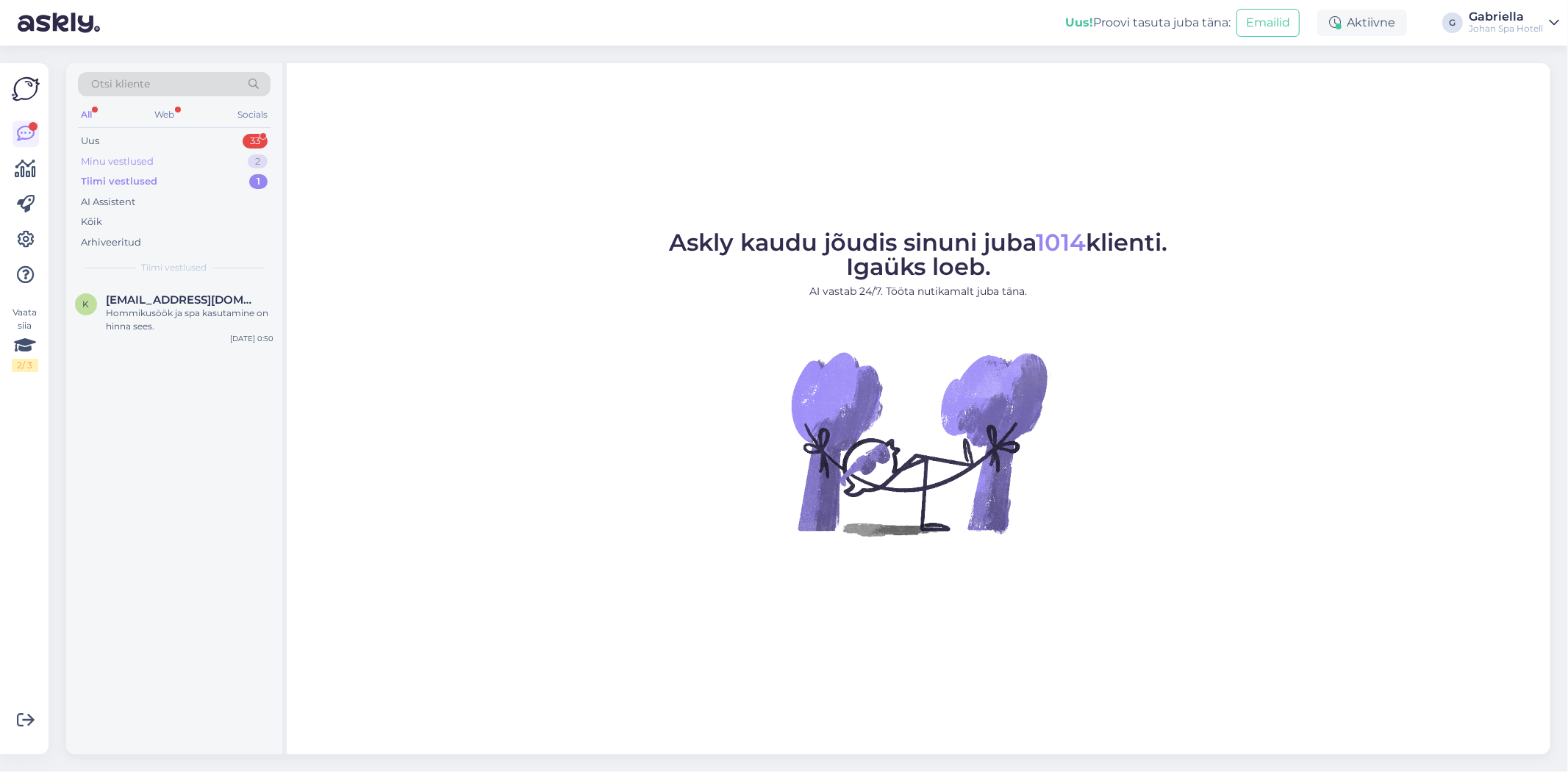
click at [174, 155] on div "Minu vestlused 2" at bounding box center [174, 161] width 192 height 21
click at [179, 175] on div "Tiimi vestlused 1" at bounding box center [174, 181] width 192 height 21
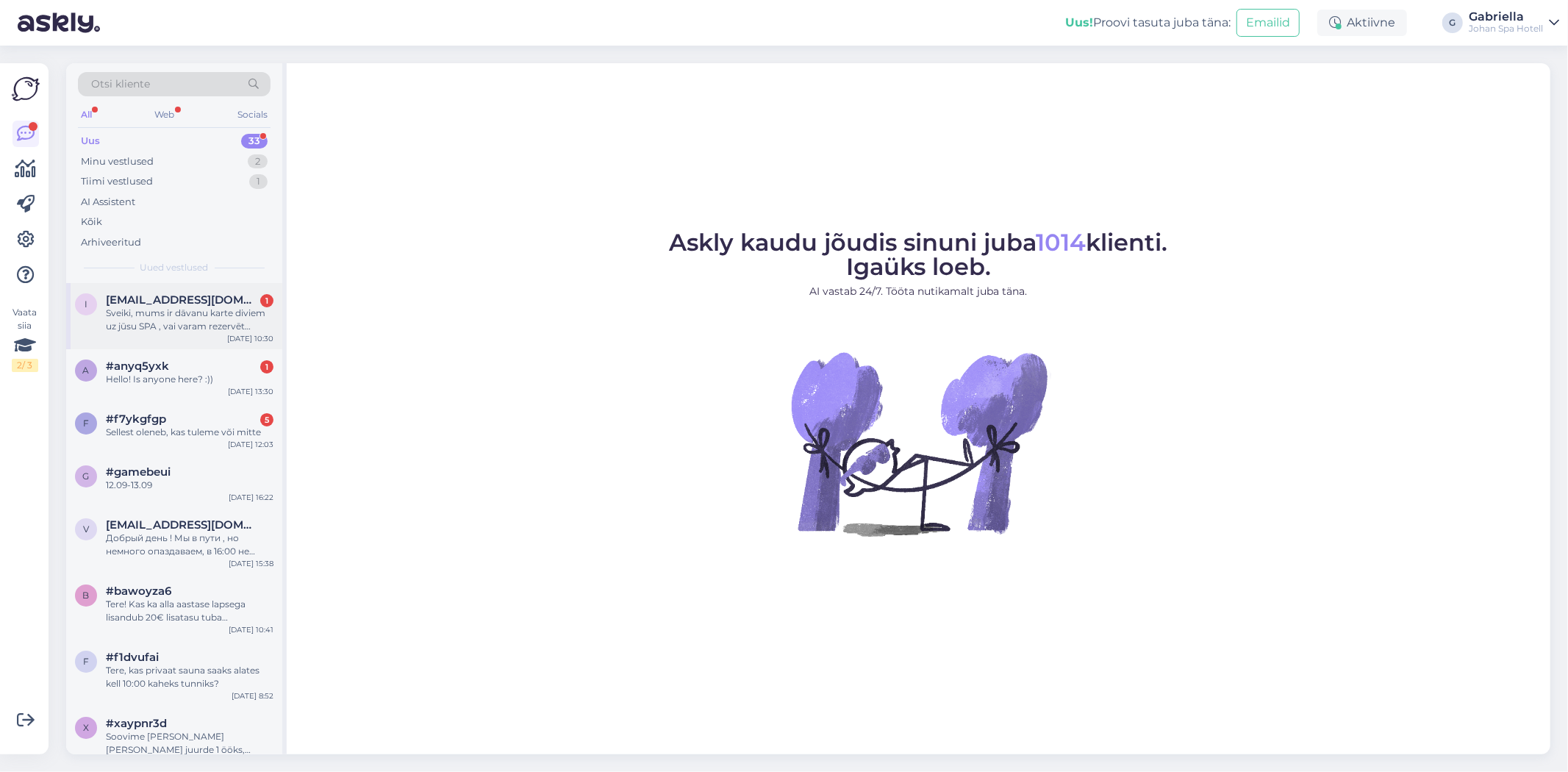
click at [211, 310] on div "Sveiki, mums ir dāvanu karte diviem uz jūsu SPA , vai varam rezervēt numuriņu u…" at bounding box center [190, 320] width 168 height 26
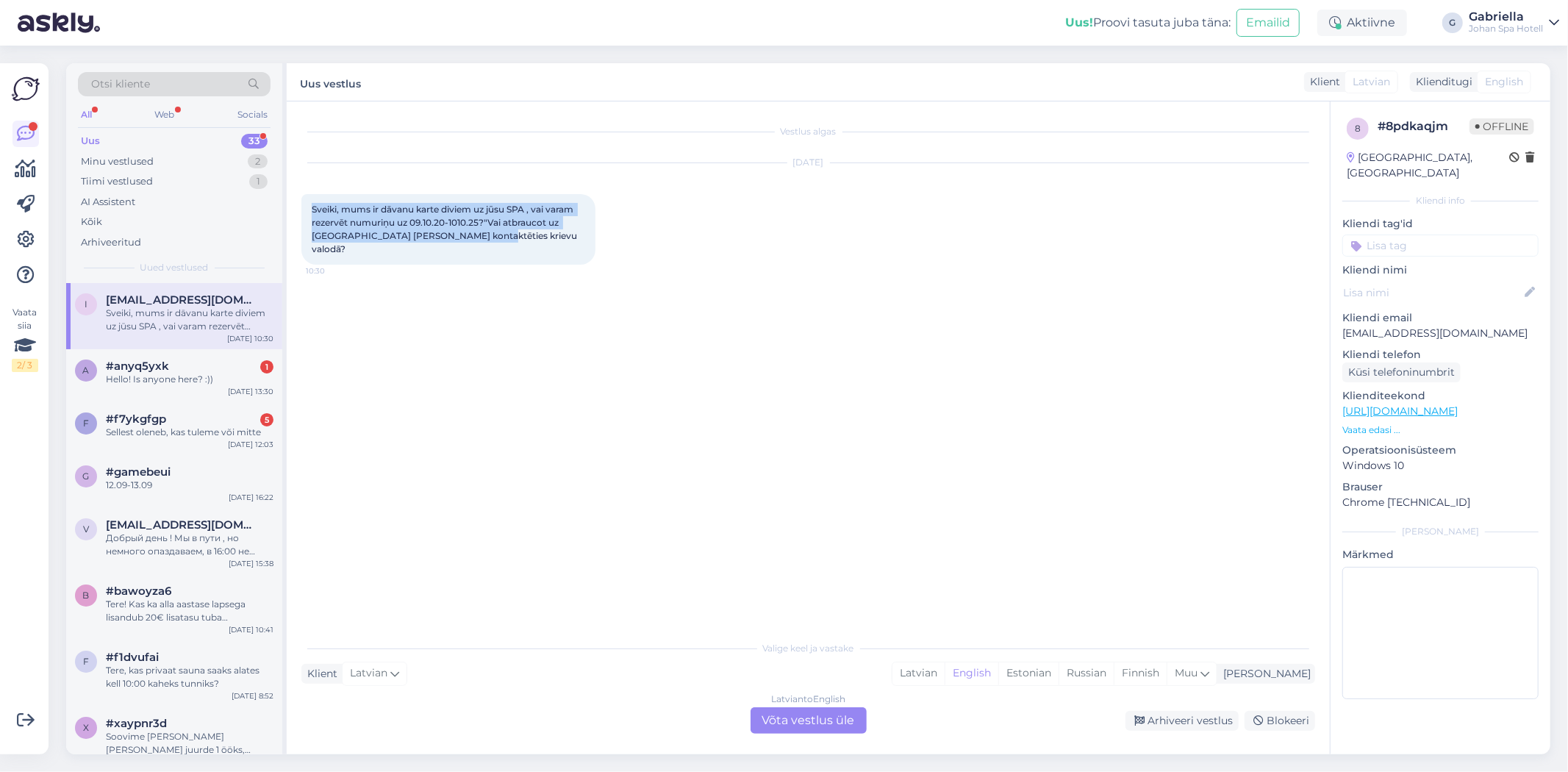
drag, startPoint x: 469, startPoint y: 239, endPoint x: 291, endPoint y: 206, distance: 181.0
click at [291, 206] on div "Vestlus algas Oct 2 2025 Sveiki, mums ir dāvanu karte diviem uz jūsu SPA , vai …" at bounding box center [808, 428] width 1043 height 653
click at [449, 238] on span "Sveiki, mums ir dāvanu karte diviem uz jūsu SPA , vai varam rezervēt numuriņu u…" at bounding box center [445, 229] width 267 height 51
click at [182, 163] on div "Minu vestlused 2" at bounding box center [174, 161] width 192 height 21
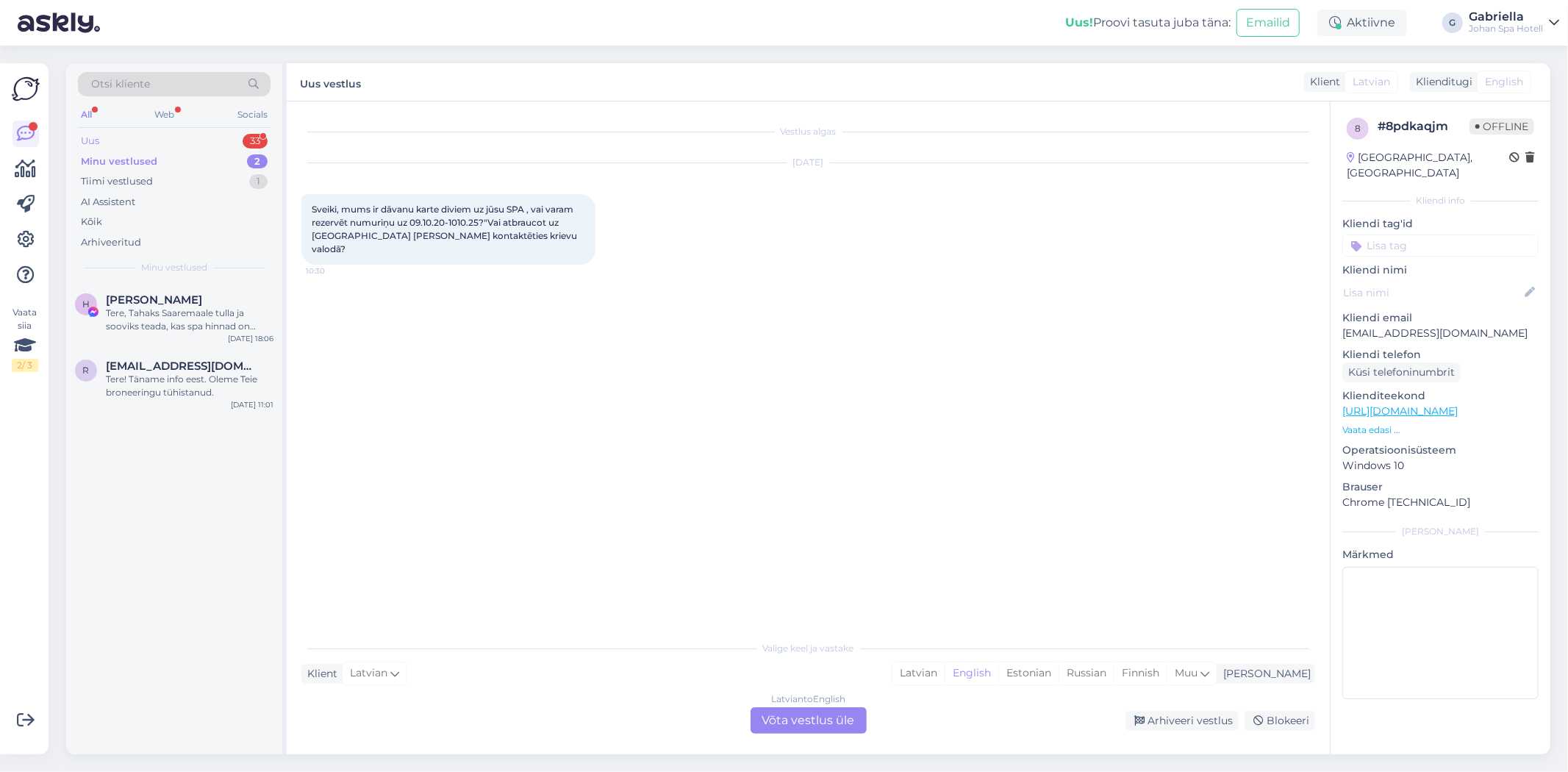
click at [171, 145] on div "Uus 33" at bounding box center [174, 141] width 192 height 21
